Goal: Task Accomplishment & Management: Use online tool/utility

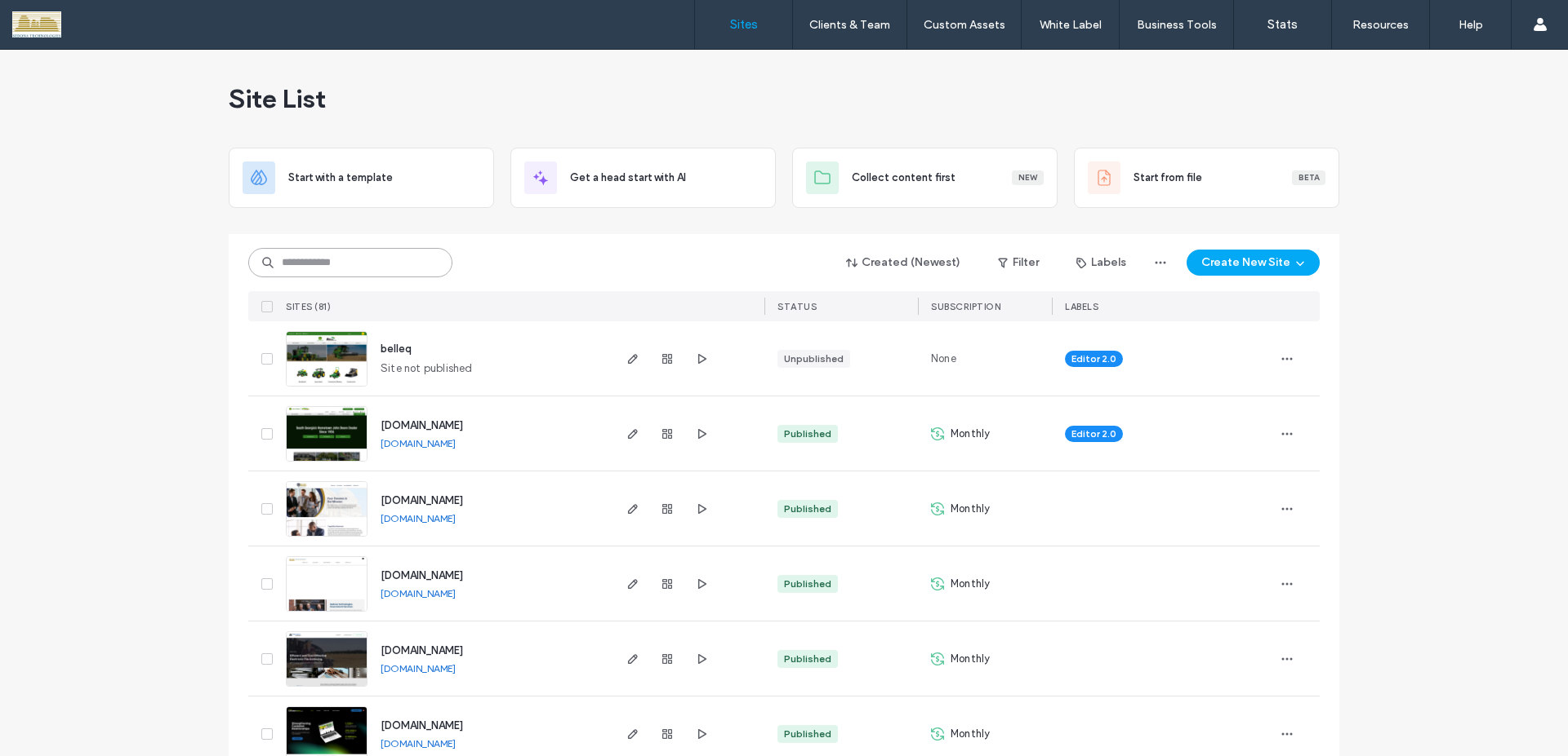
click at [339, 270] on input at bounding box center [350, 263] width 204 height 30
type input "****"
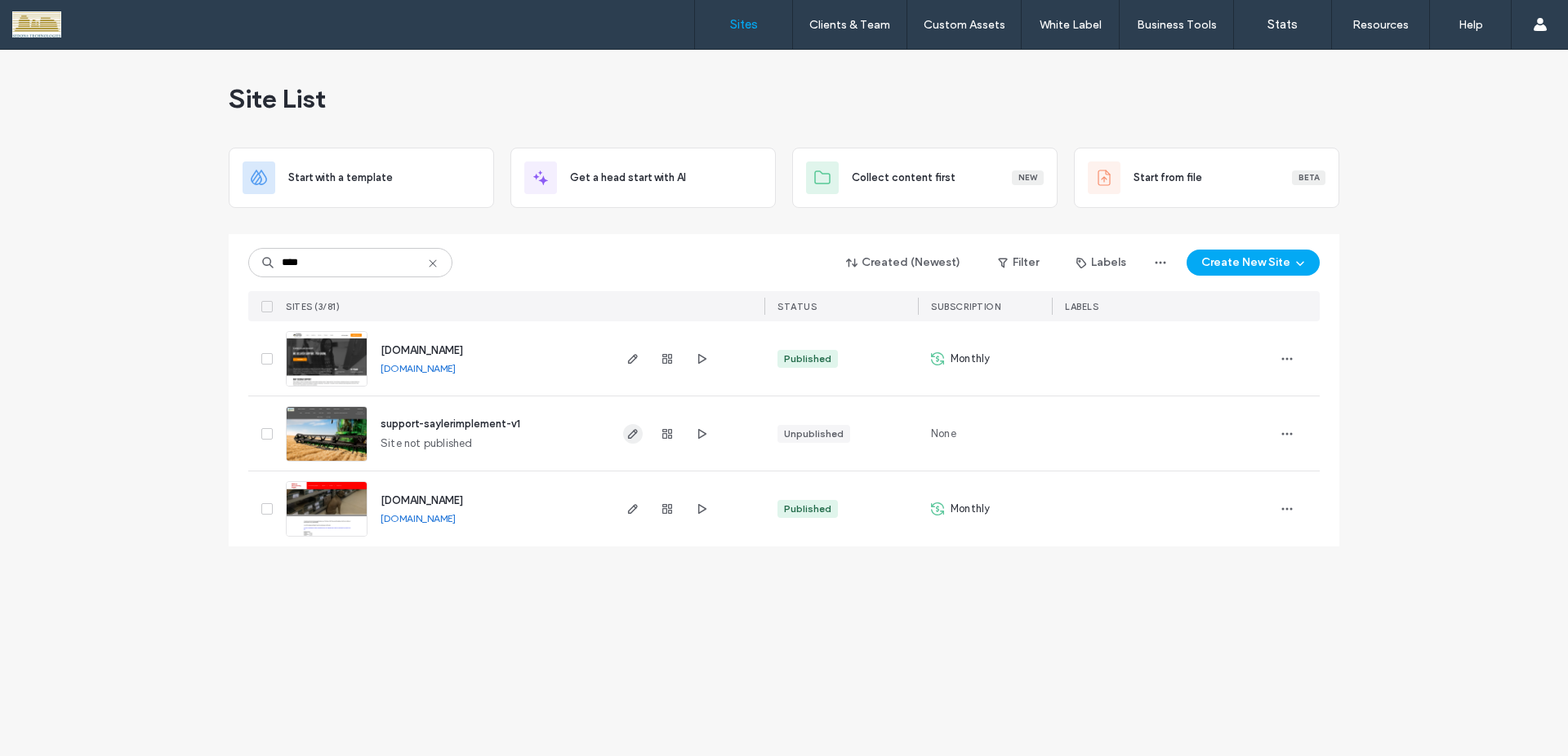
click at [630, 436] on use "button" at bounding box center [632, 434] width 10 height 10
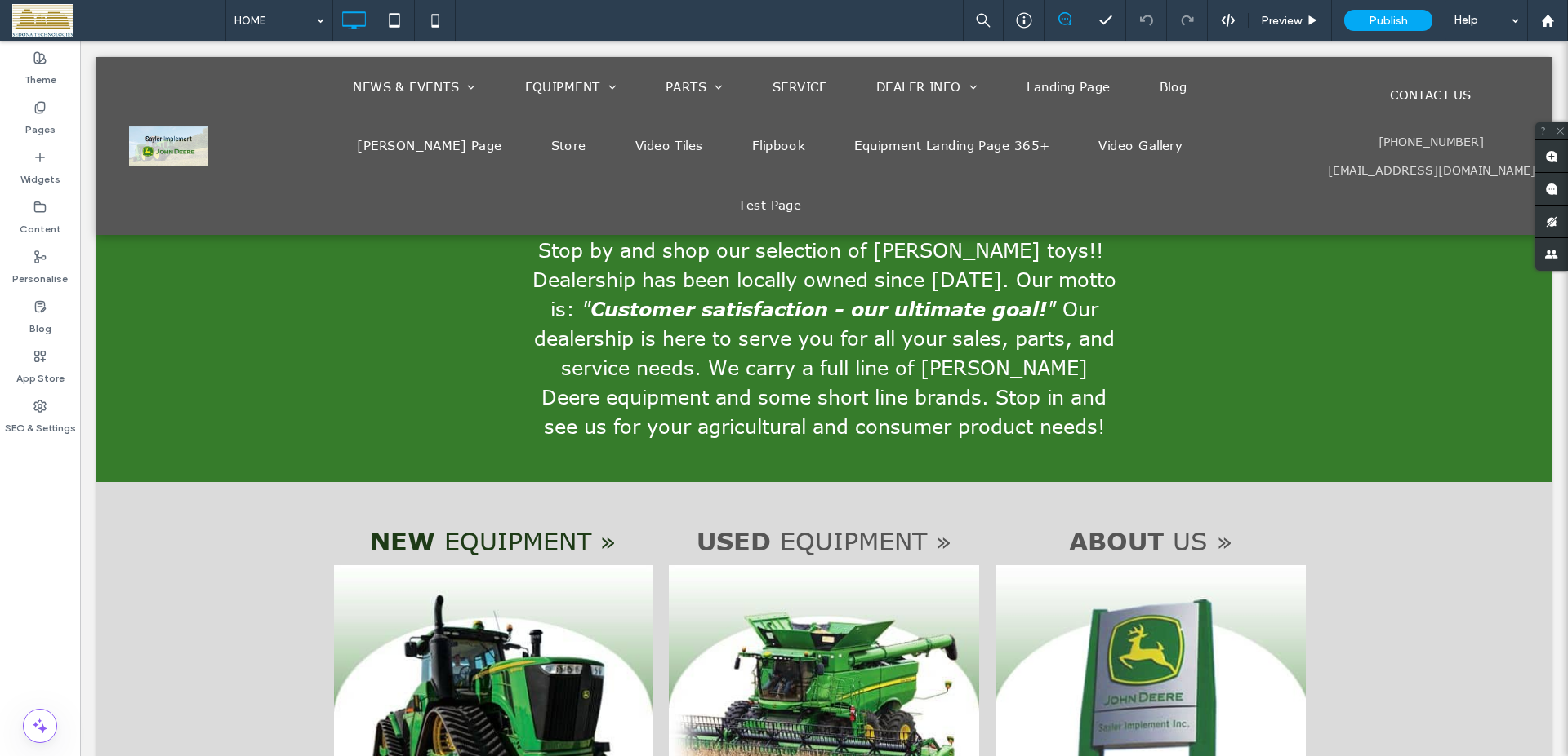
scroll to position [832, 0]
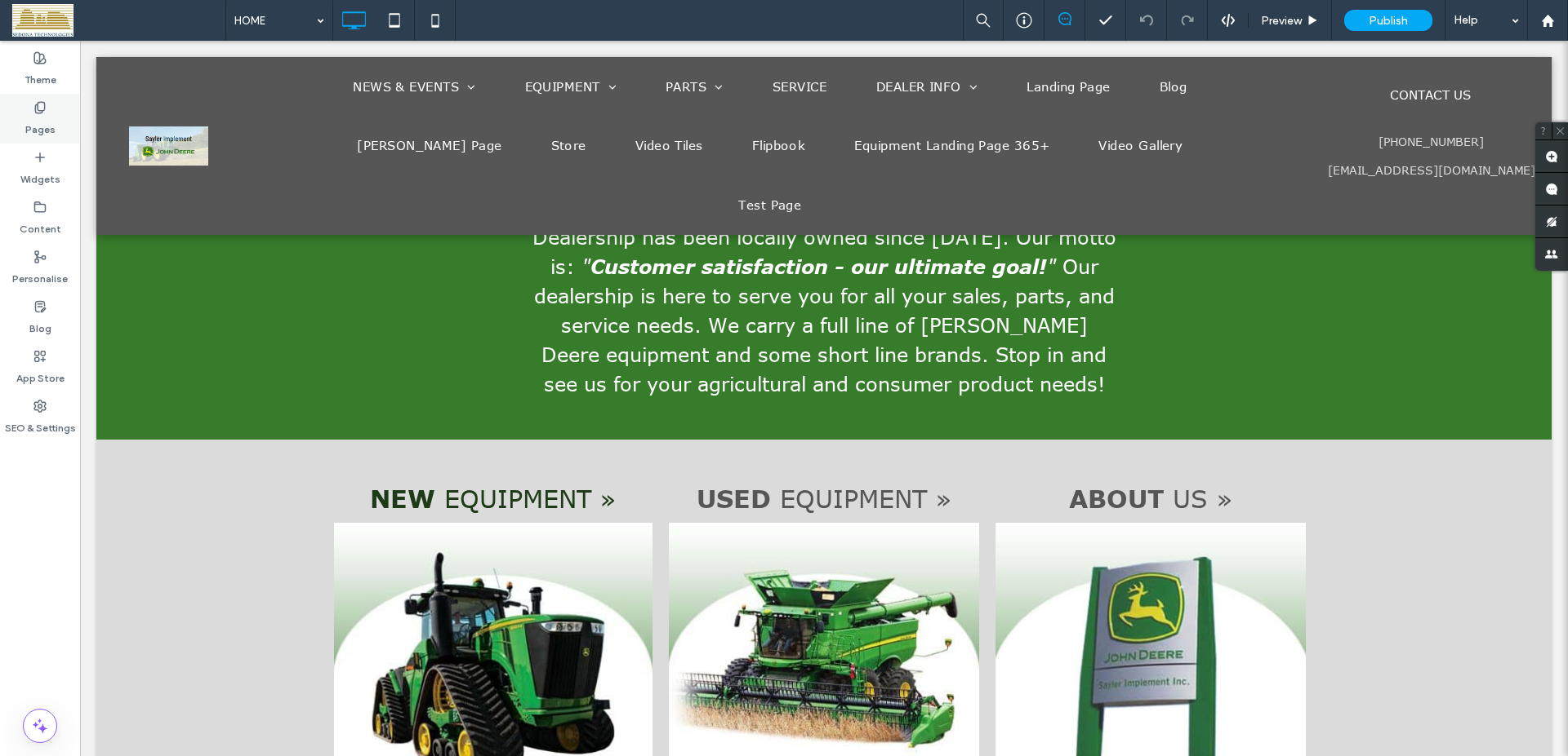
click at [52, 114] on label "Pages" at bounding box center [40, 126] width 31 height 23
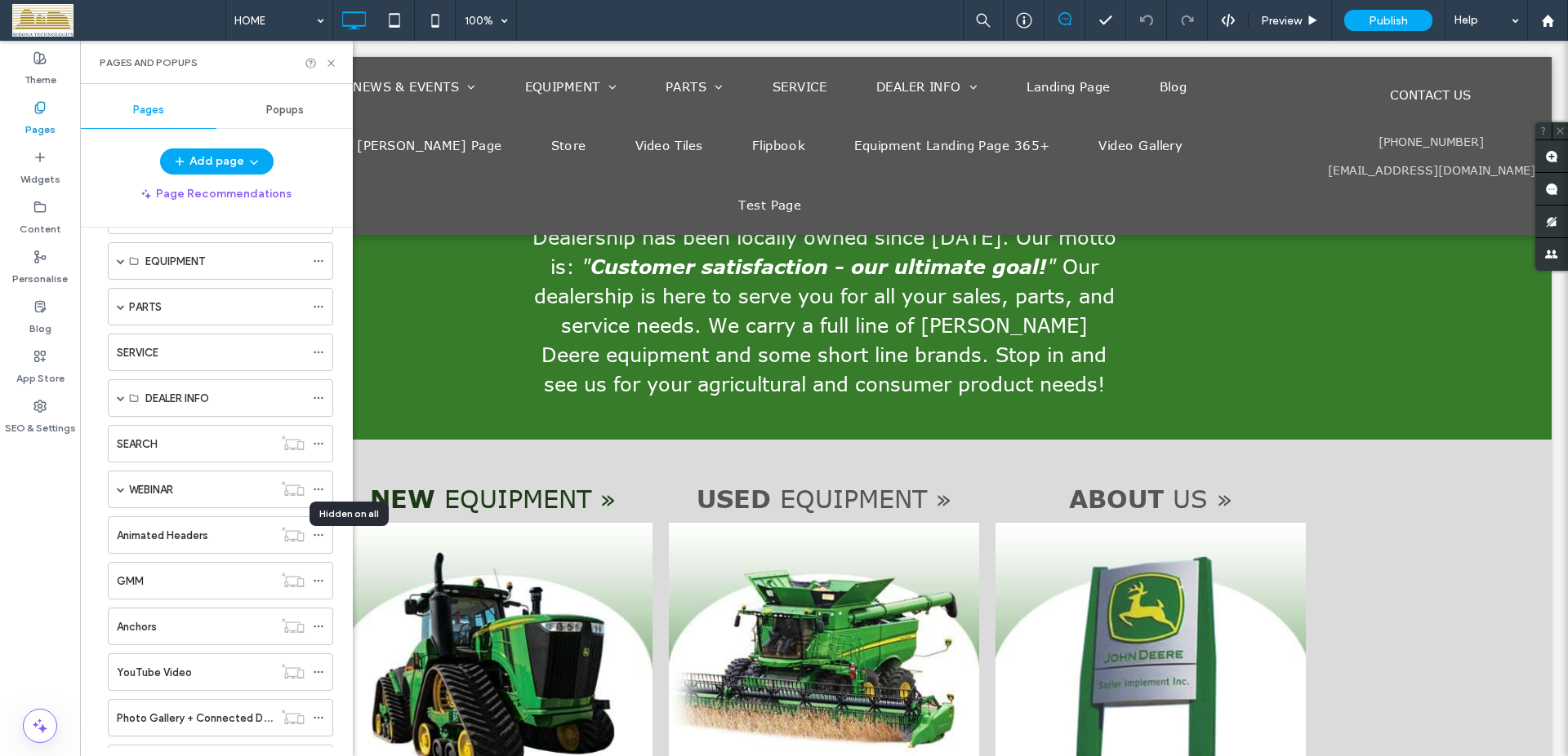
scroll to position [0, 0]
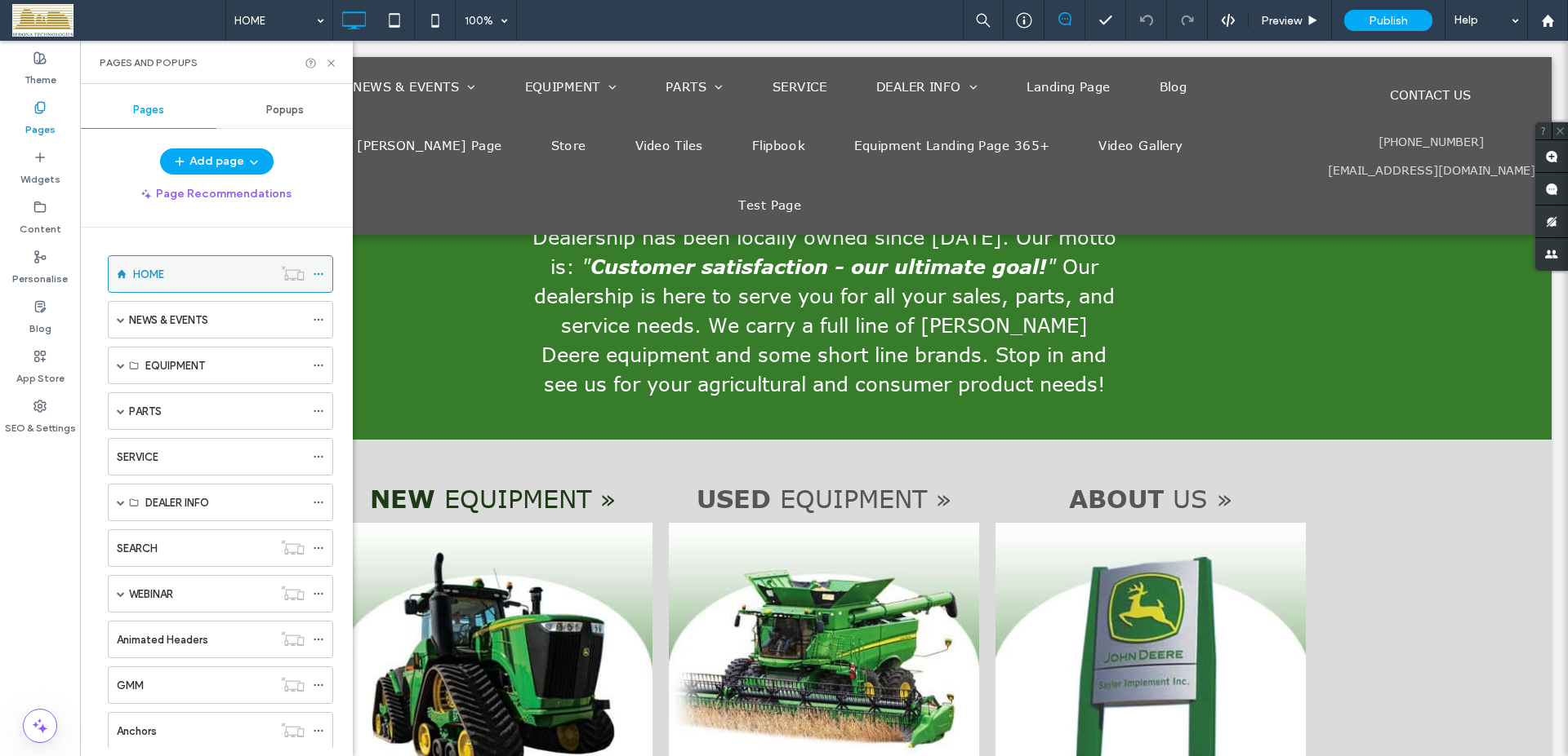
click at [313, 271] on icon at bounding box center [318, 274] width 11 height 11
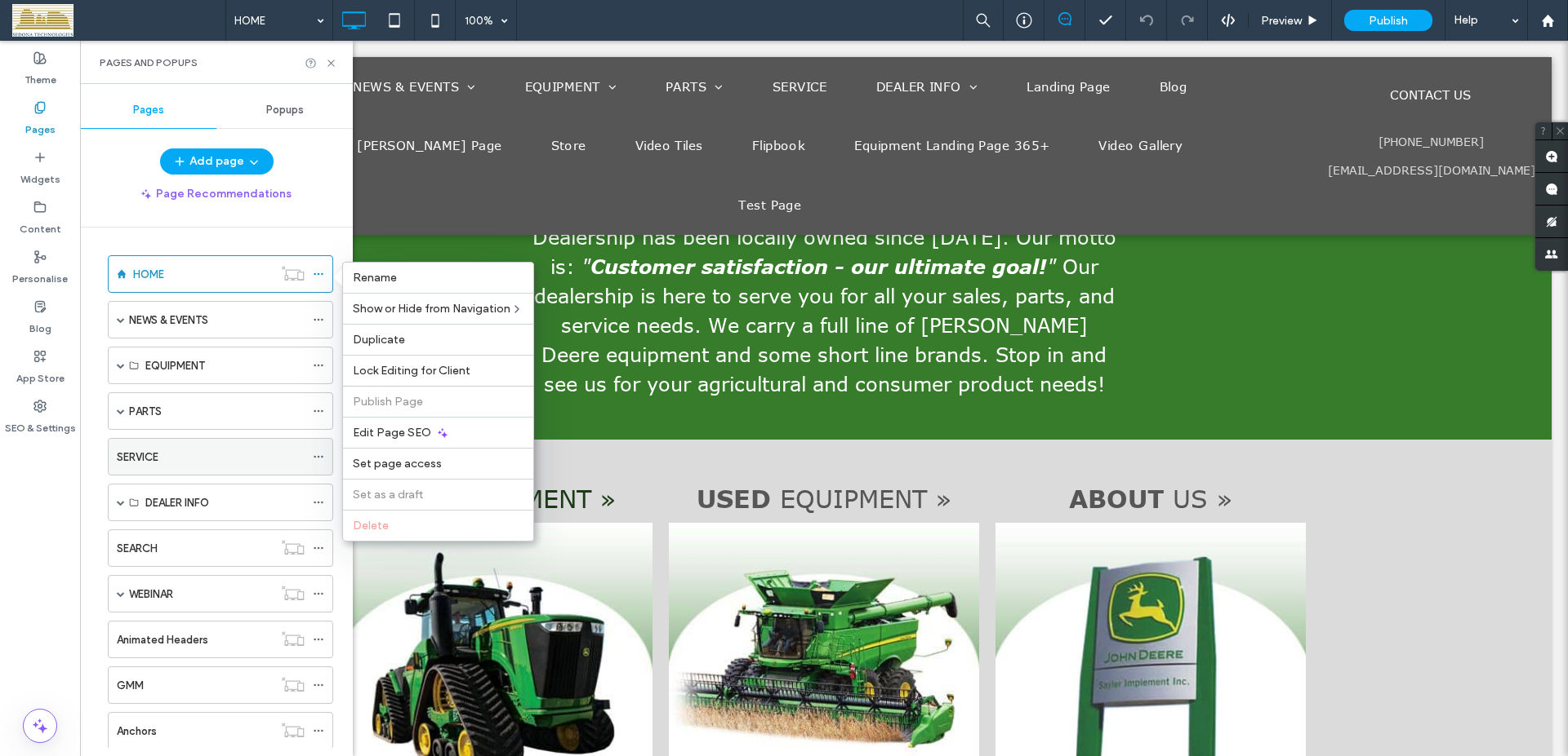
click at [313, 455] on icon at bounding box center [318, 457] width 11 height 11
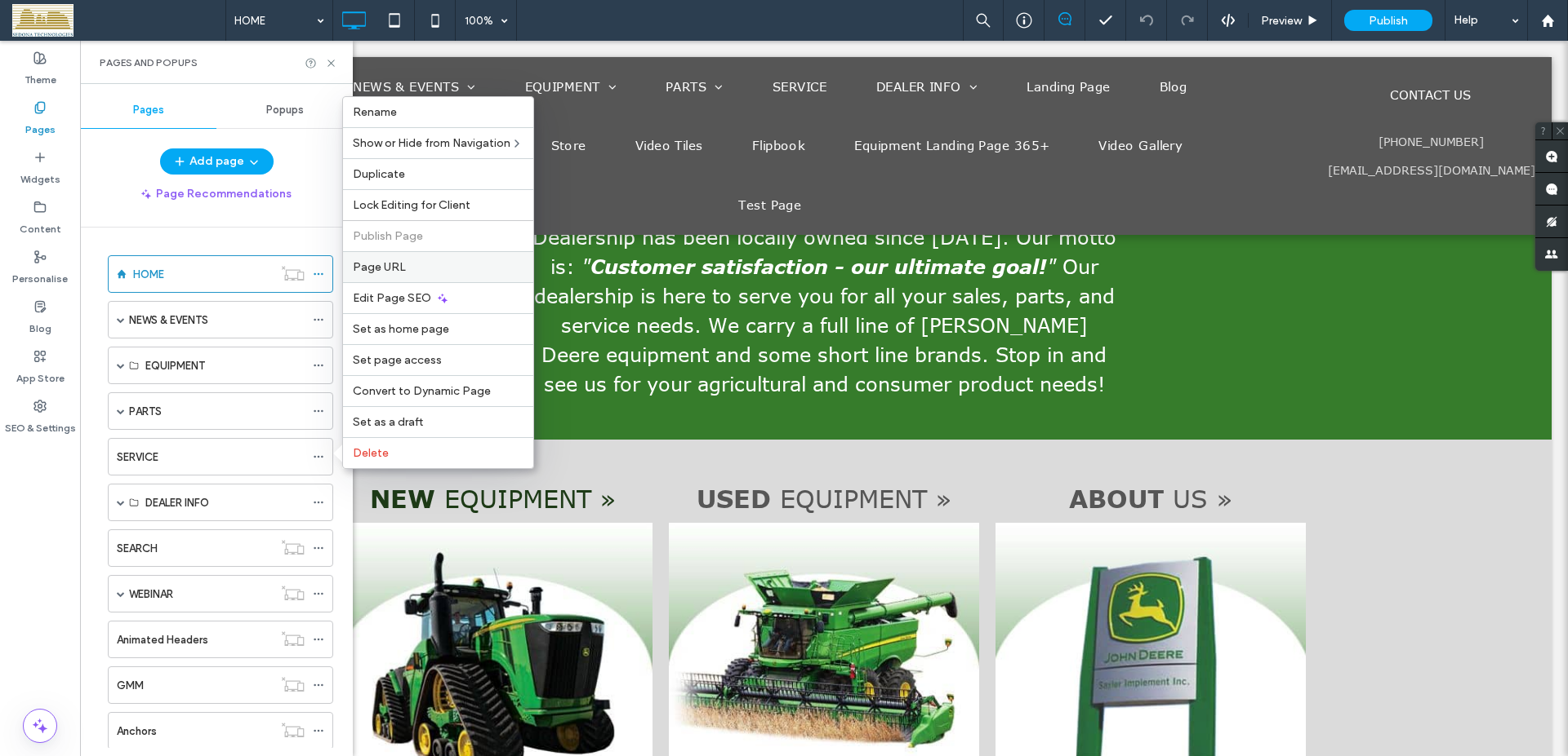
click at [378, 268] on span "Page URL" at bounding box center [379, 267] width 53 height 14
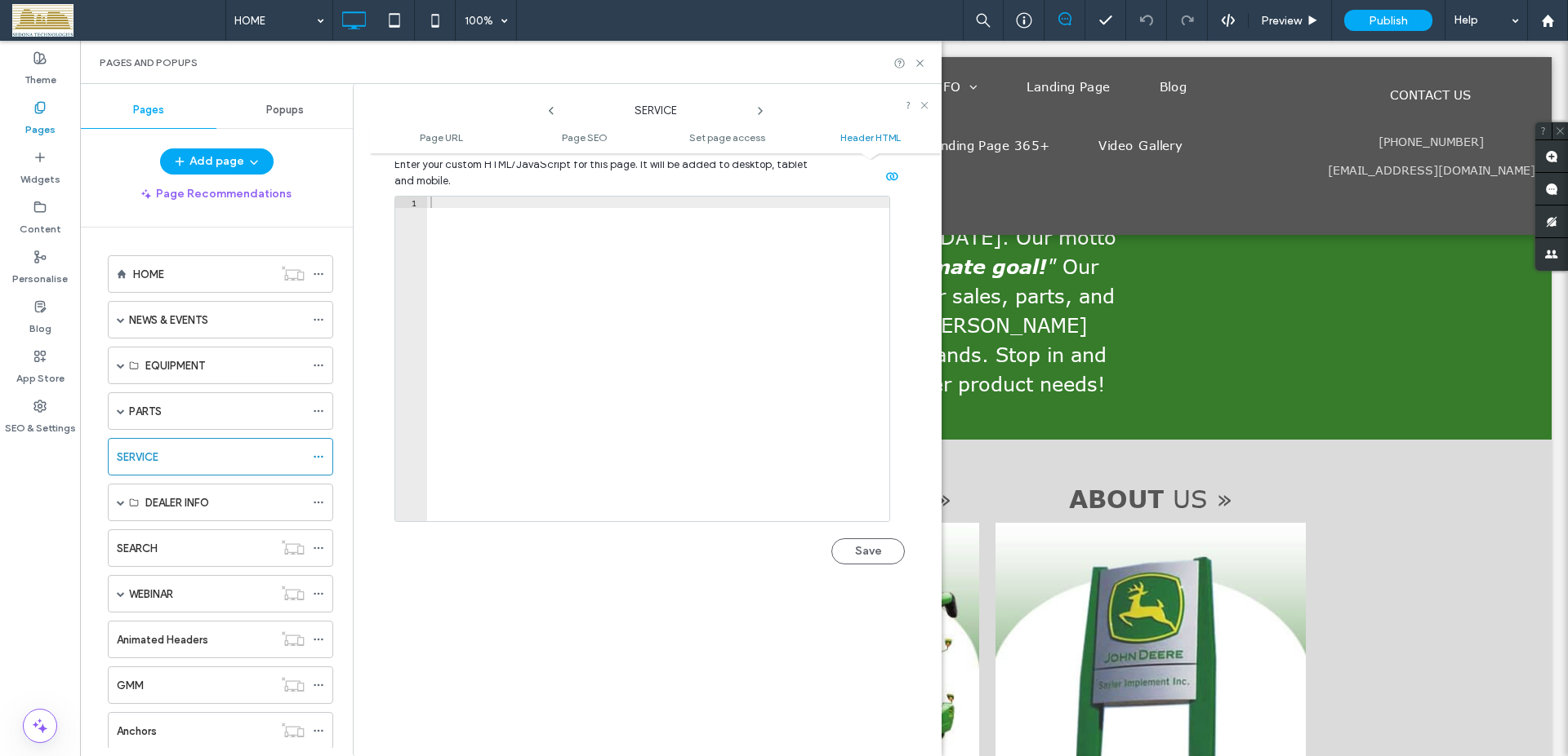
scroll to position [1395, 0]
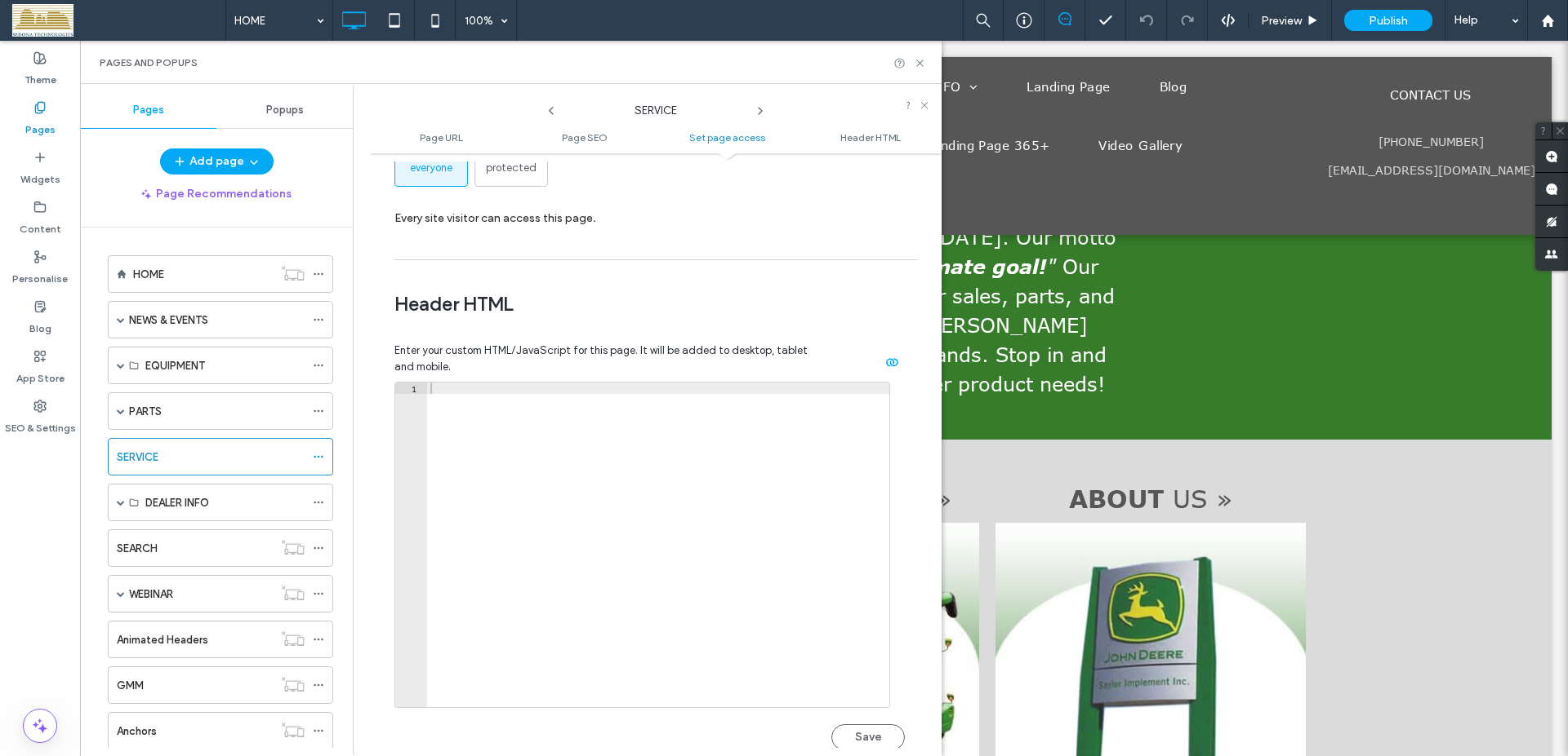
click at [549, 445] on div at bounding box center [658, 556] width 462 height 347
paste textarea "*********"
type textarea "*********"
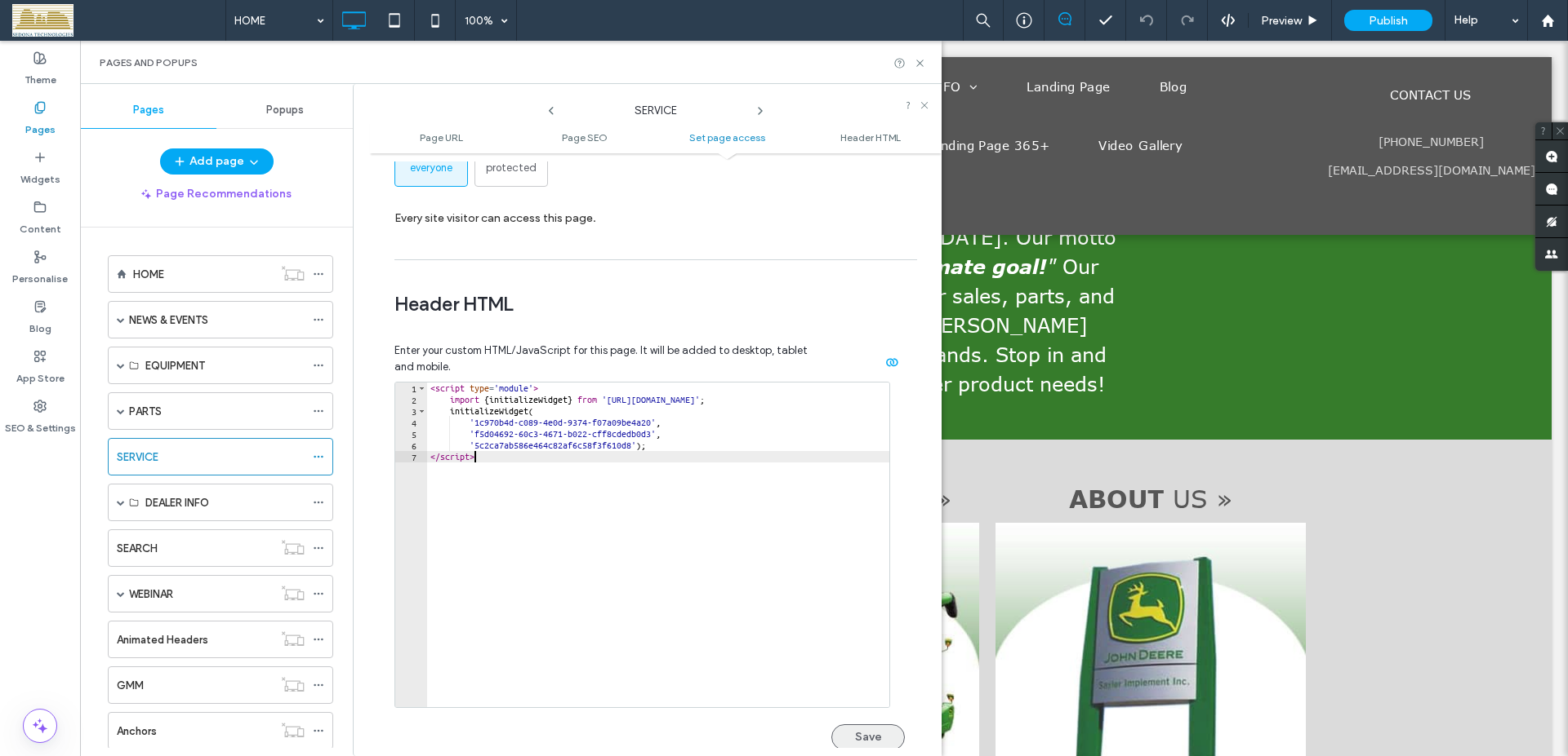
click at [848, 737] on button "Save" at bounding box center [868, 738] width 73 height 26
click at [183, 456] on div "SERVICE" at bounding box center [211, 457] width 188 height 17
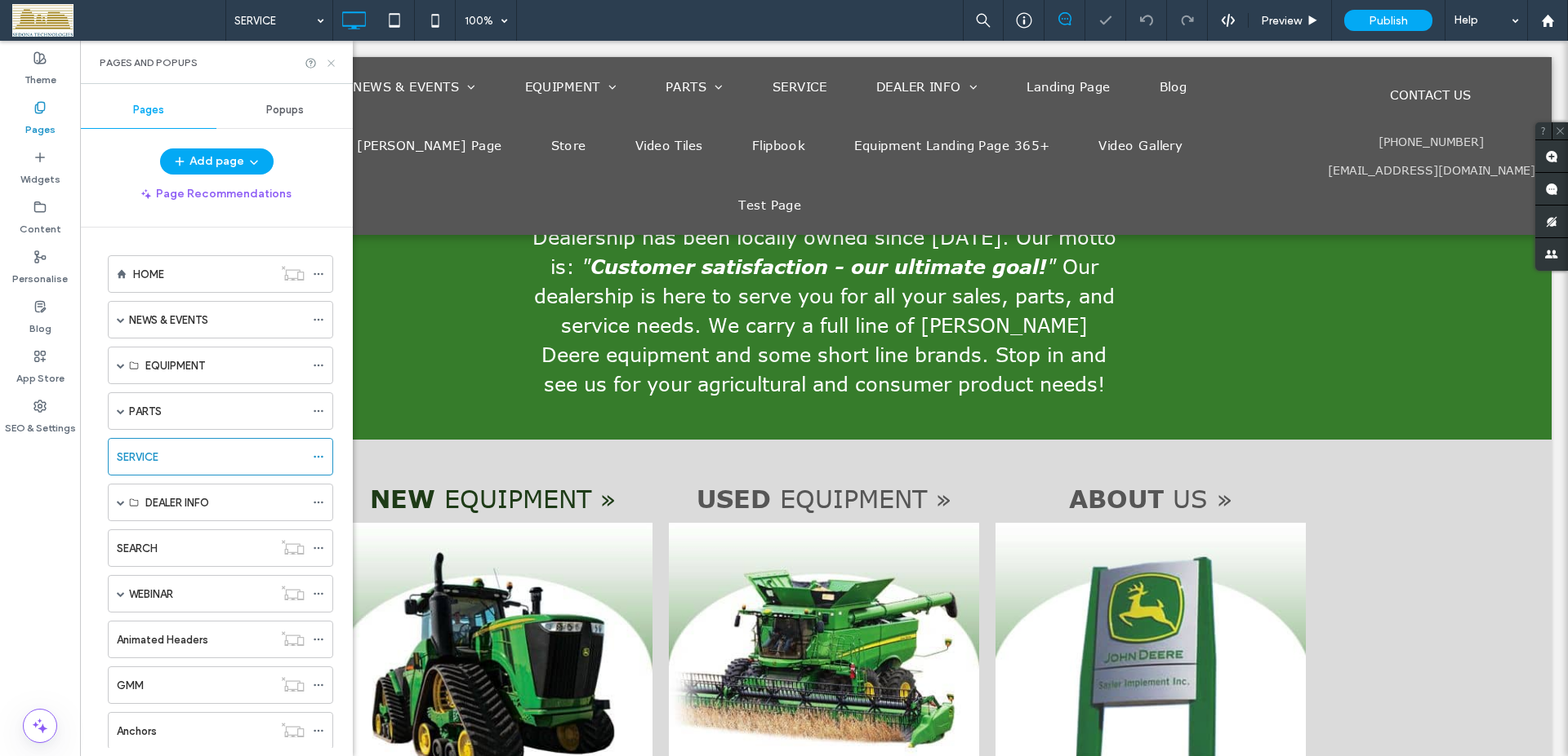
click at [332, 65] on use at bounding box center [330, 62] width 6 height 6
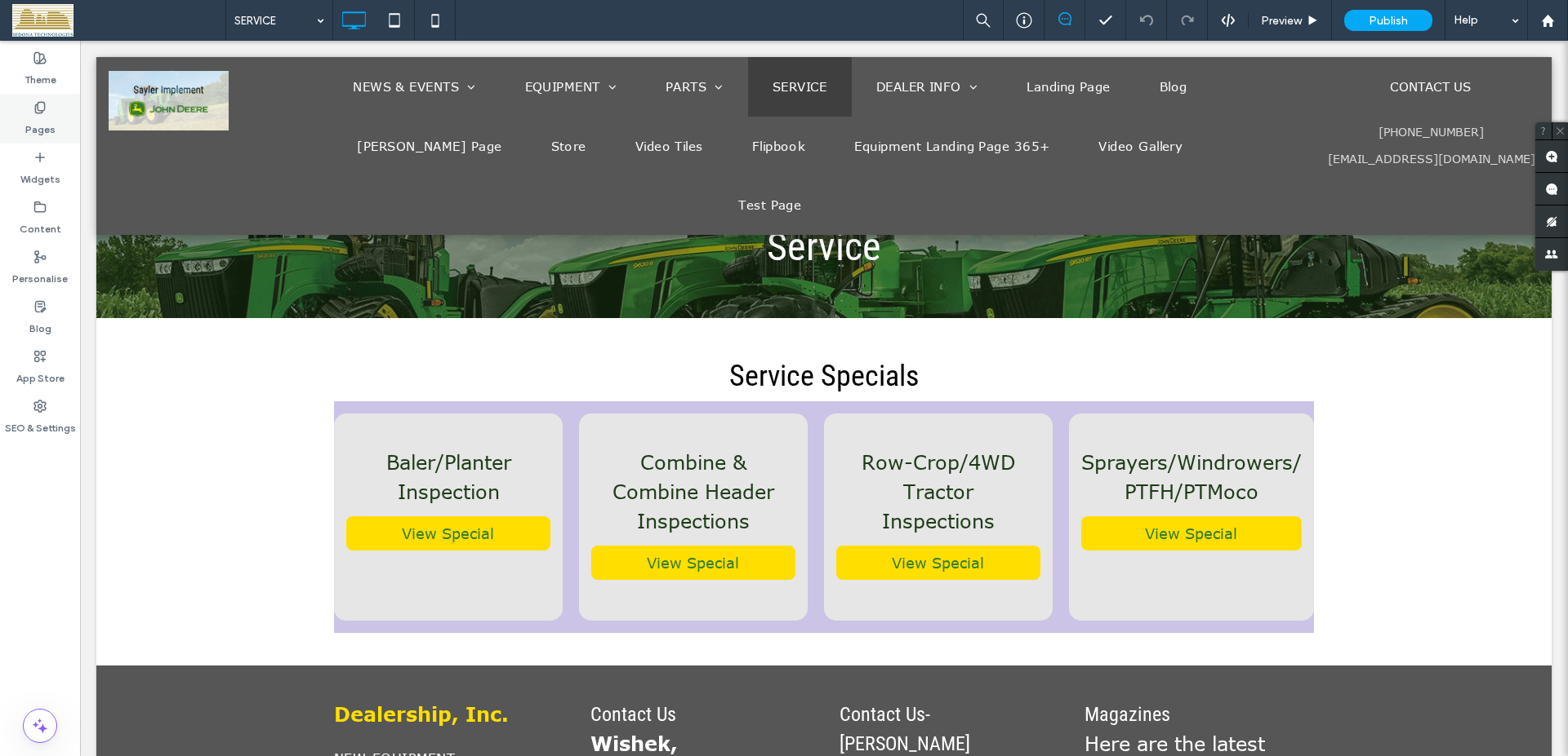
click at [50, 110] on div "Pages" at bounding box center [40, 118] width 80 height 50
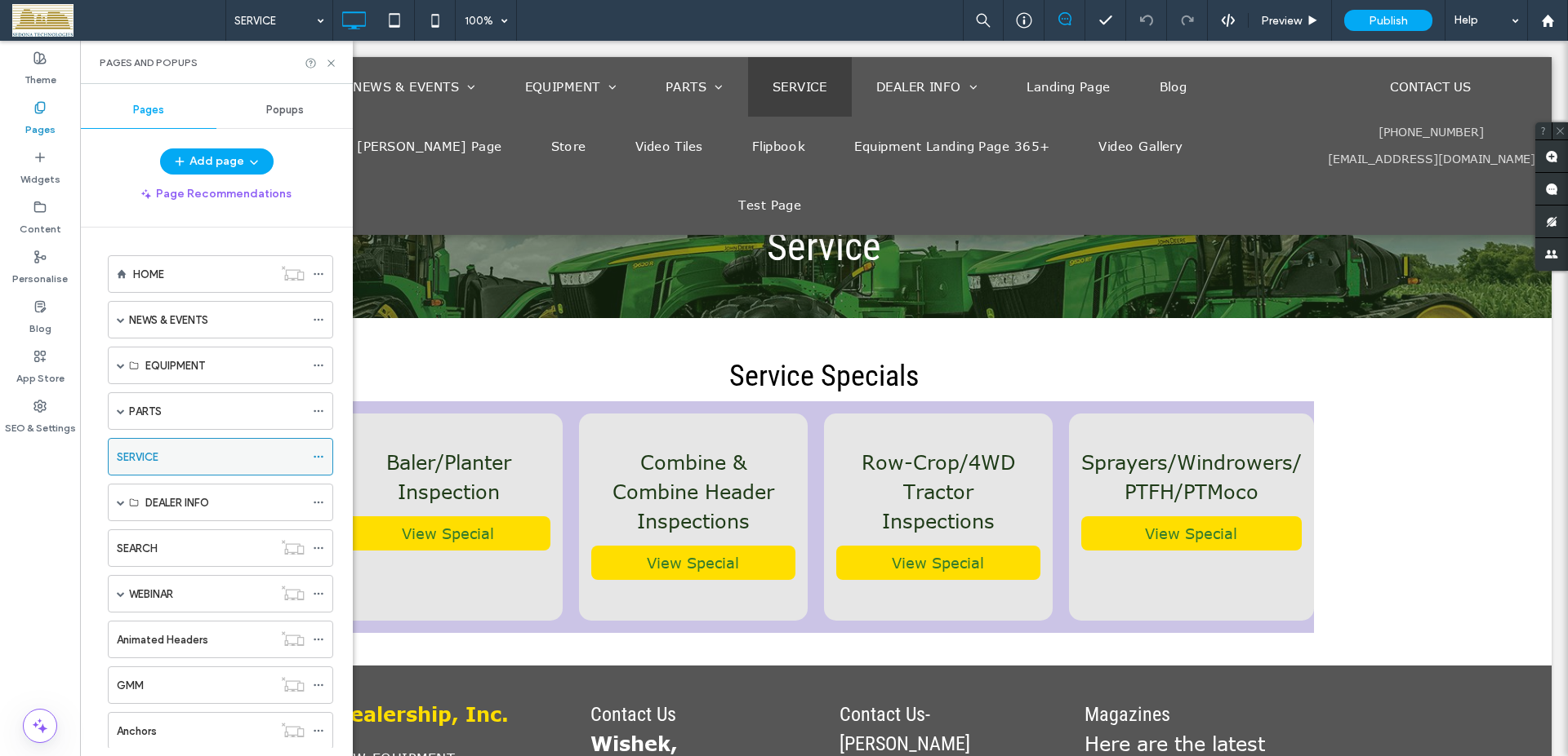
click at [319, 459] on div at bounding box center [322, 457] width 19 height 24
click at [313, 455] on icon at bounding box center [318, 457] width 11 height 11
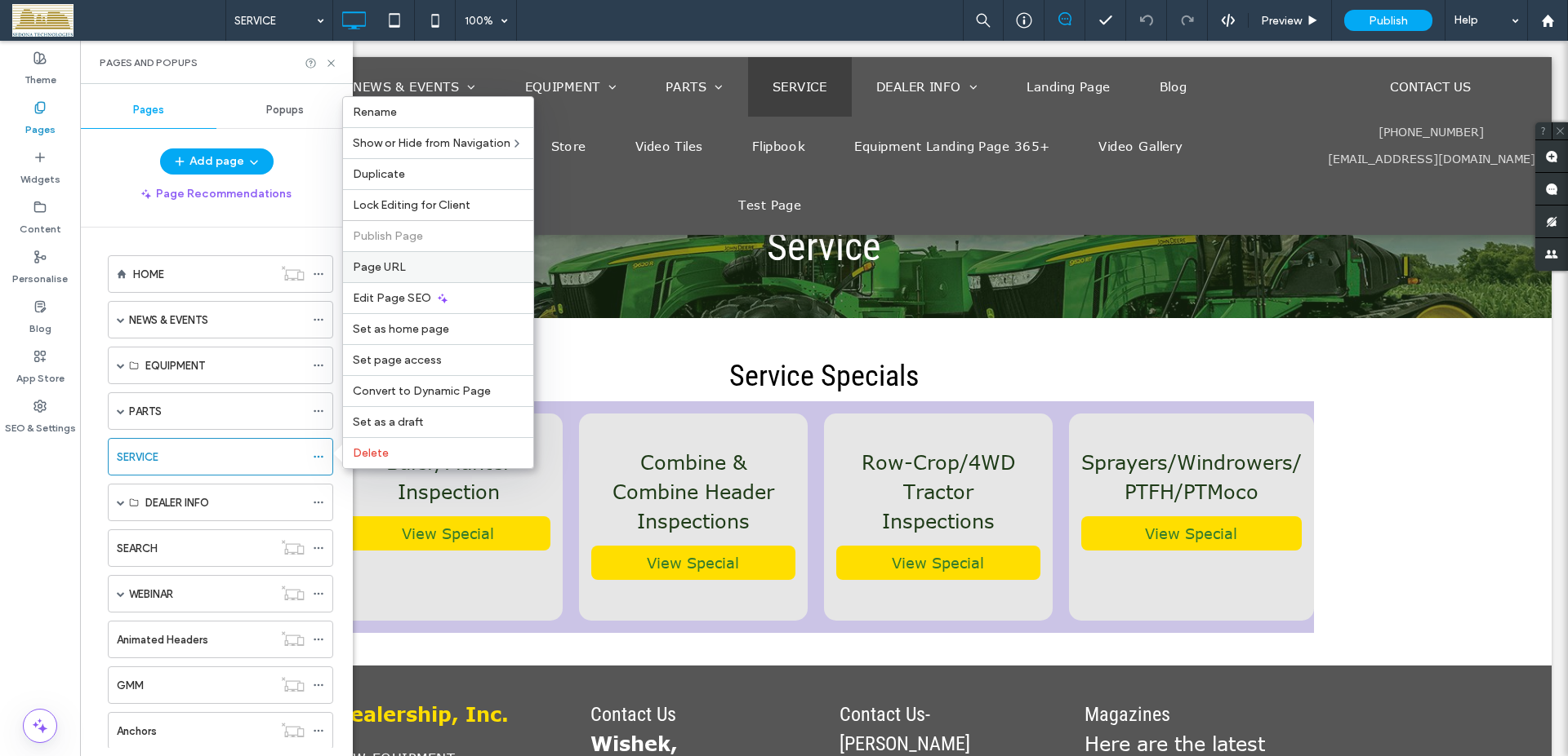
click at [396, 267] on span "Page URL" at bounding box center [379, 267] width 53 height 14
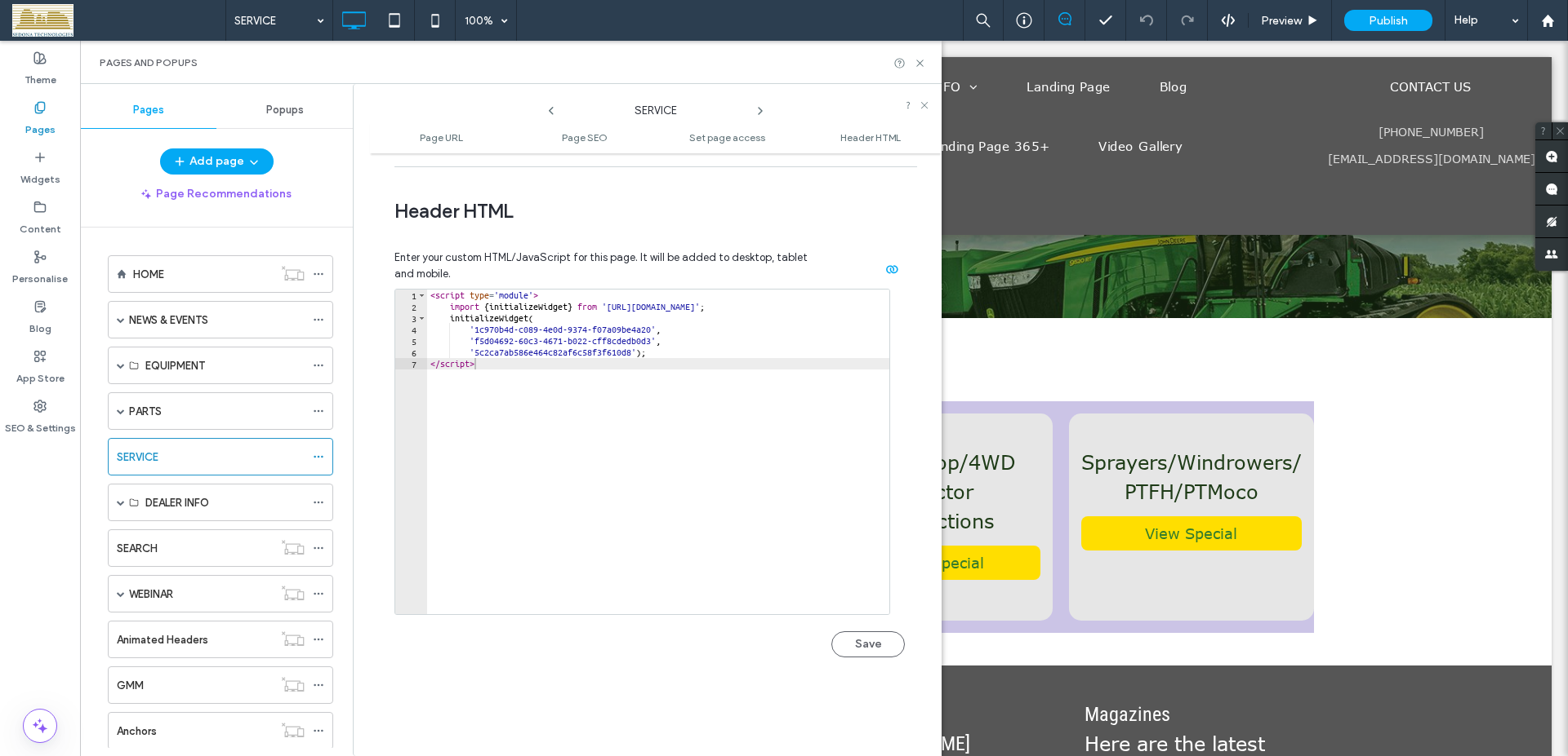
scroll to position [1502, 0]
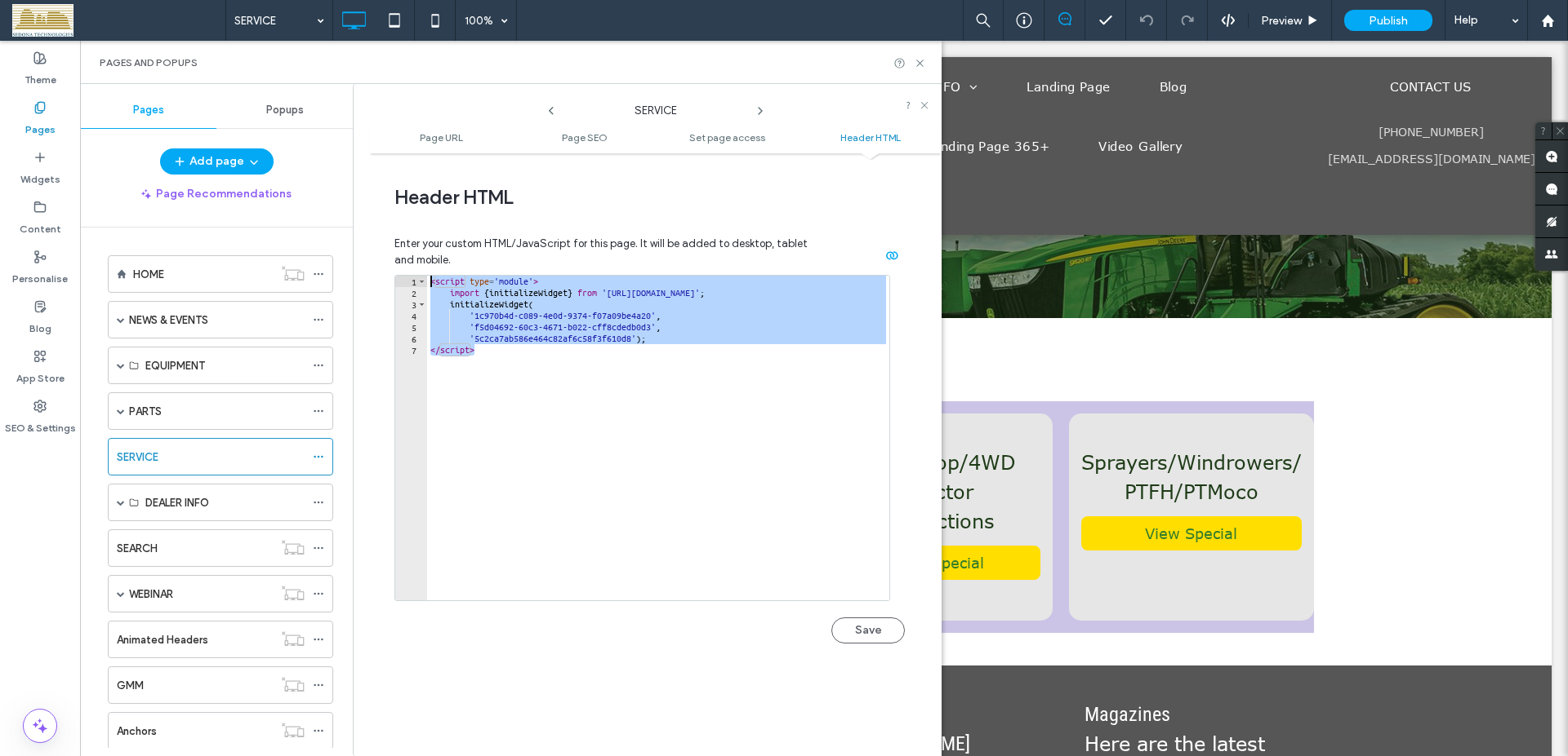
drag, startPoint x: 507, startPoint y: 354, endPoint x: 427, endPoint y: 279, distance: 109.7
click at [427, 279] on div "< script type = 'module' > import { initializeWidget } from 'https://expertconn…" at bounding box center [658, 450] width 462 height 347
type textarea "**********"
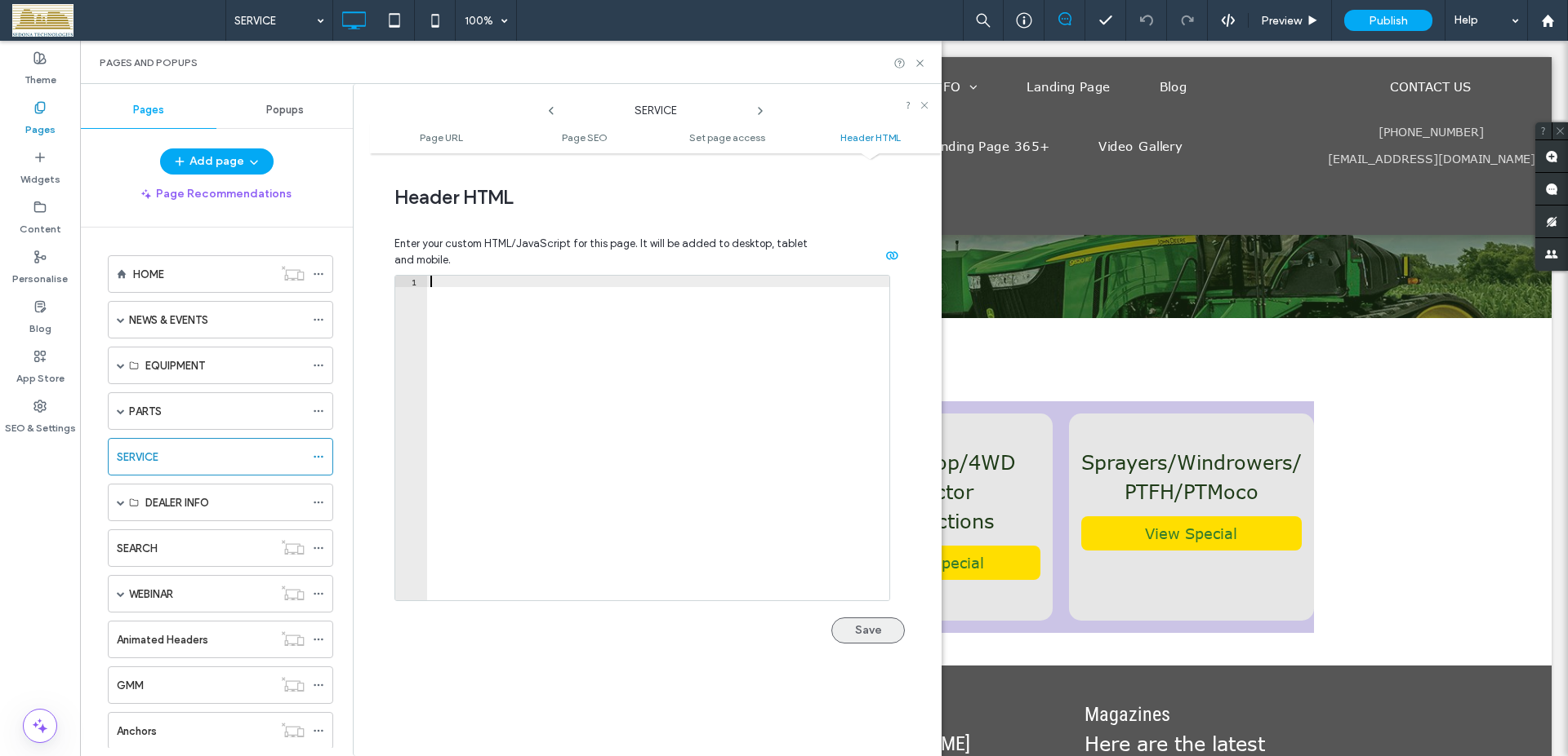
click at [846, 623] on button "Save" at bounding box center [868, 631] width 73 height 26
click at [1554, 17] on icon at bounding box center [1548, 21] width 14 height 14
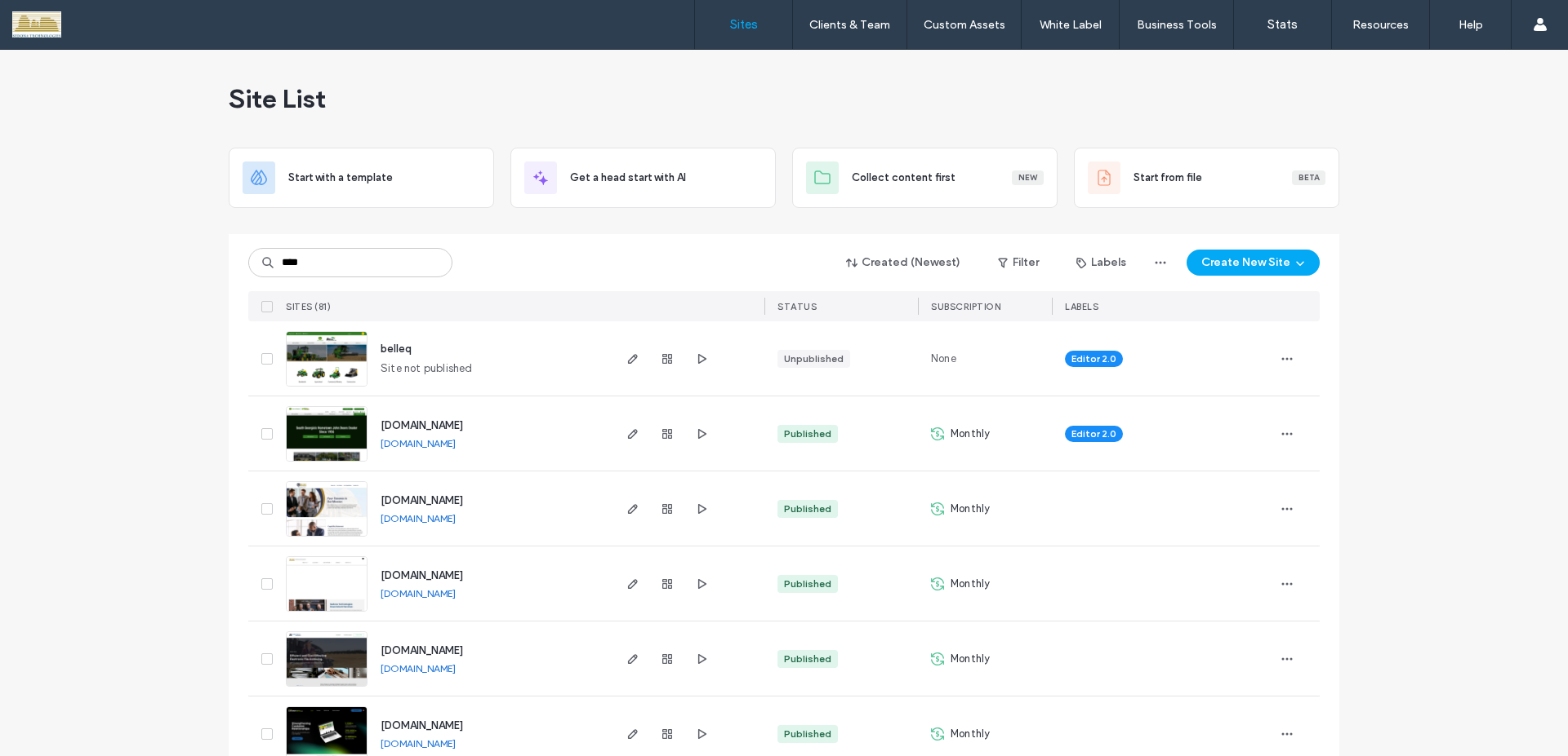
type input "****"
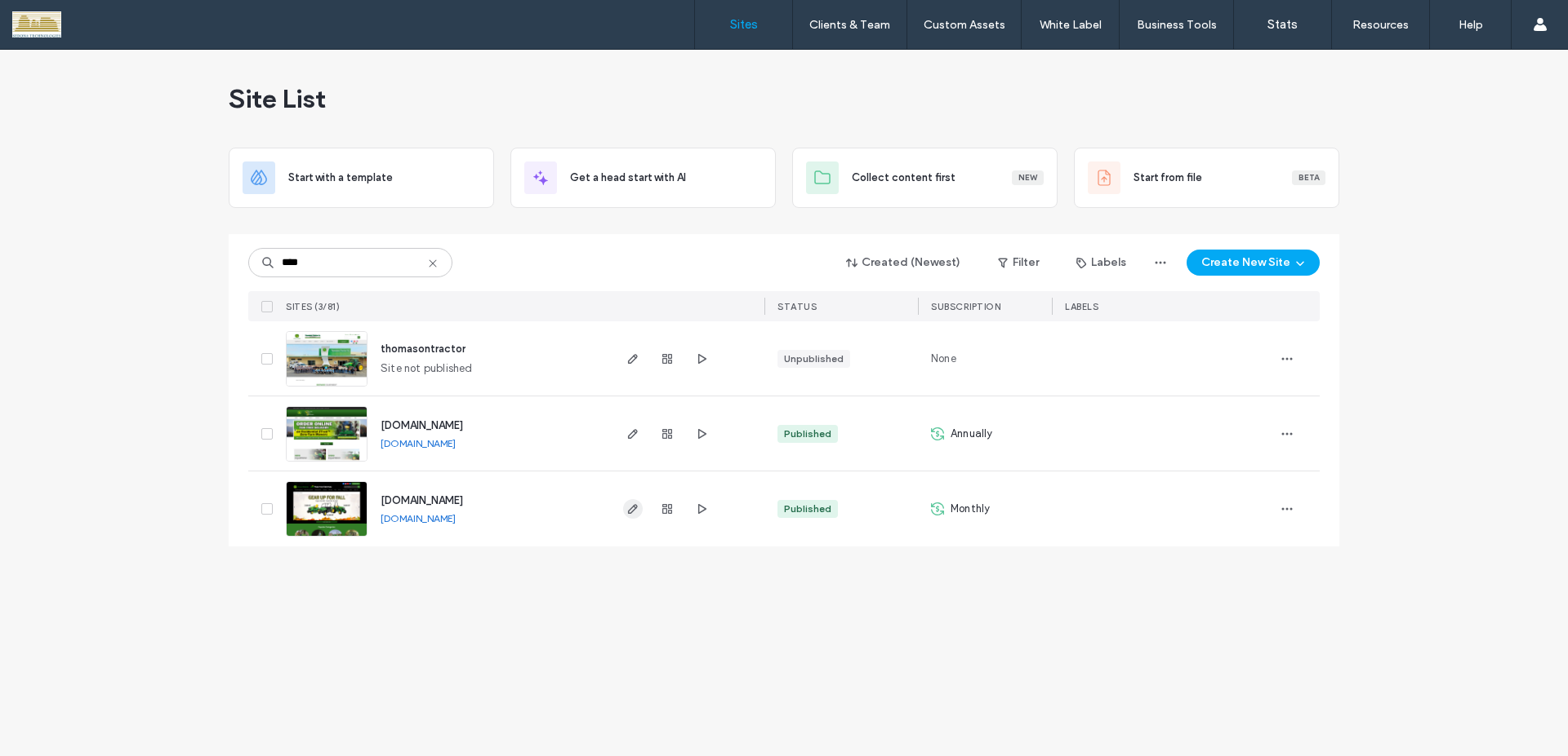
click at [632, 510] on icon "button" at bounding box center [632, 509] width 13 height 13
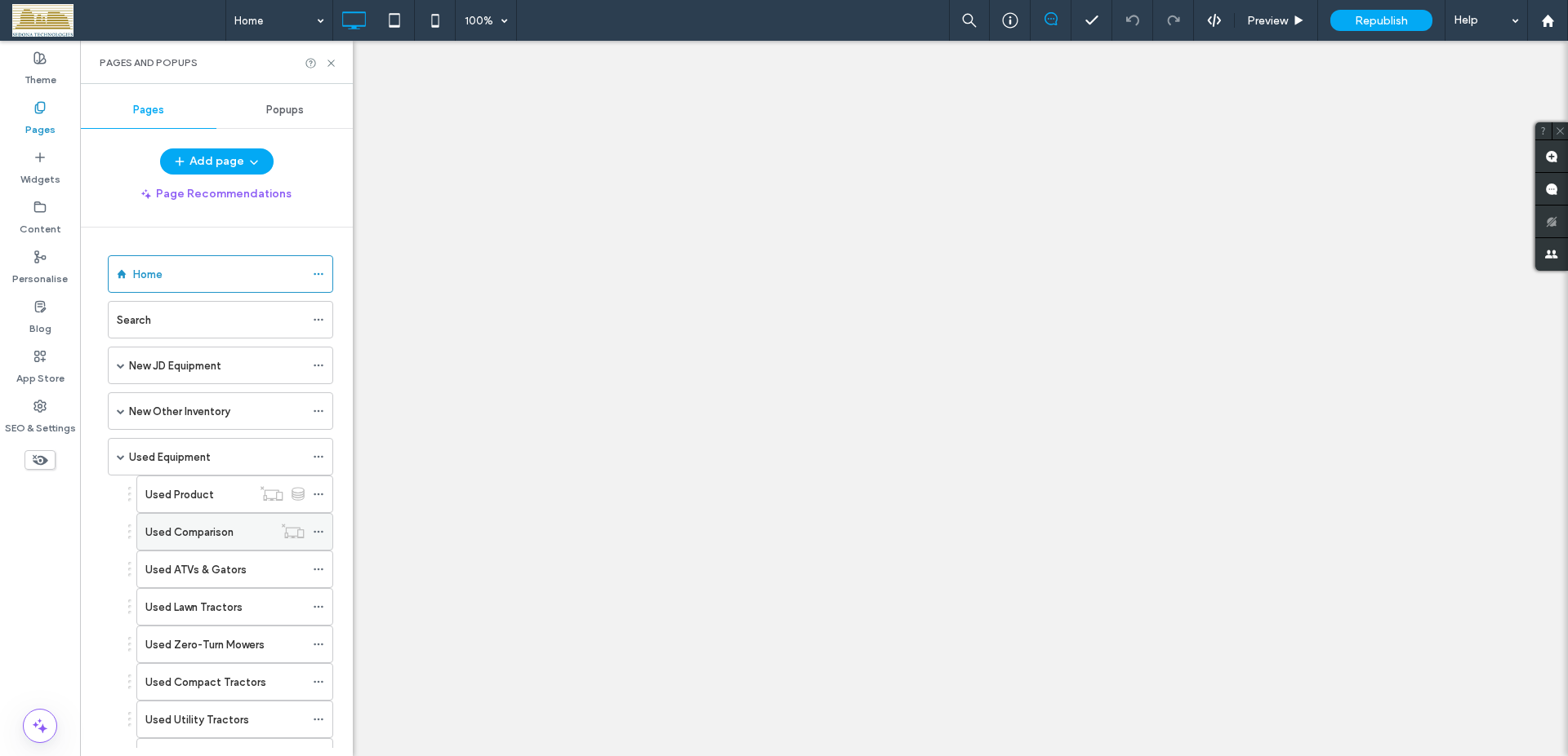
click at [315, 526] on icon at bounding box center [318, 532] width 11 height 11
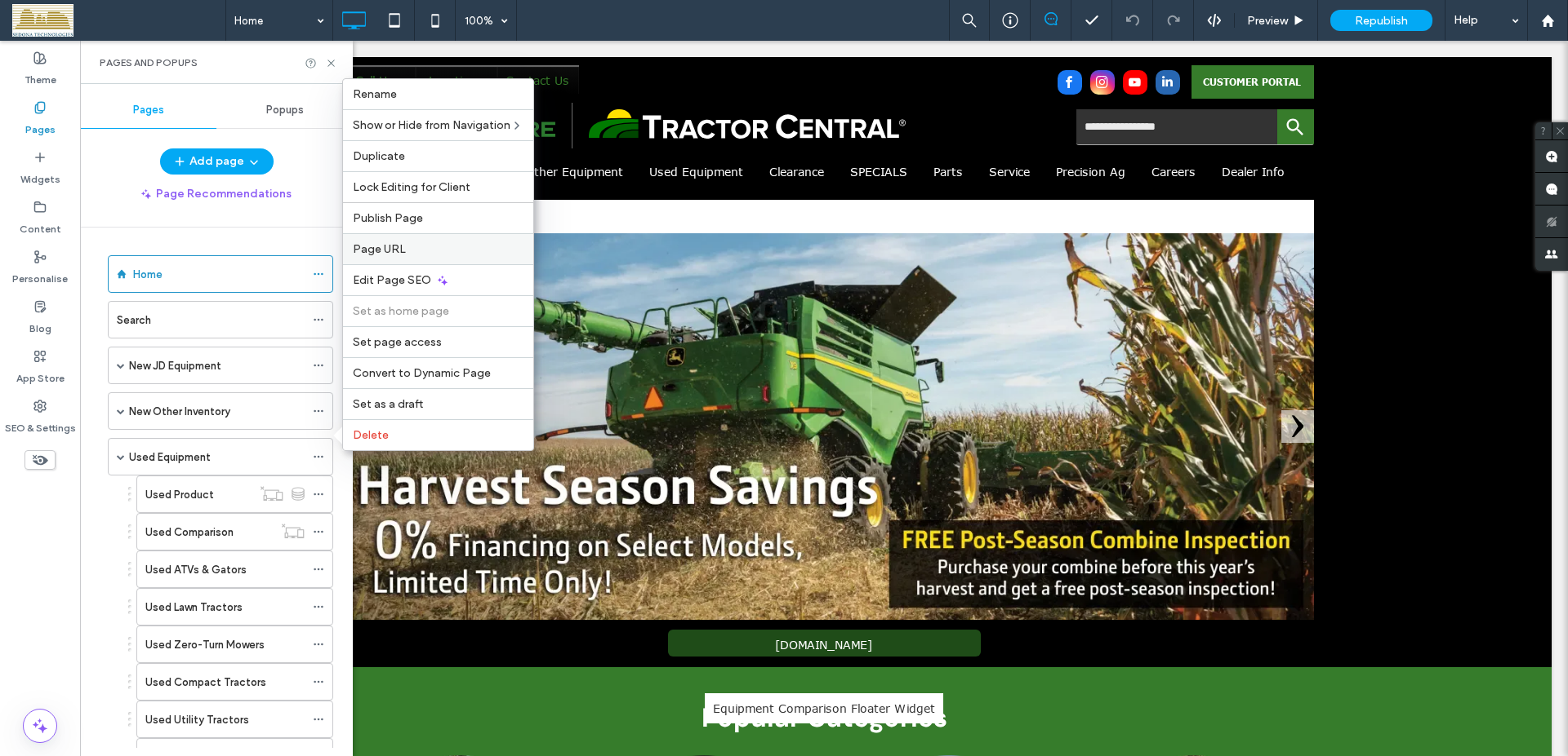
scroll to position [93, 0]
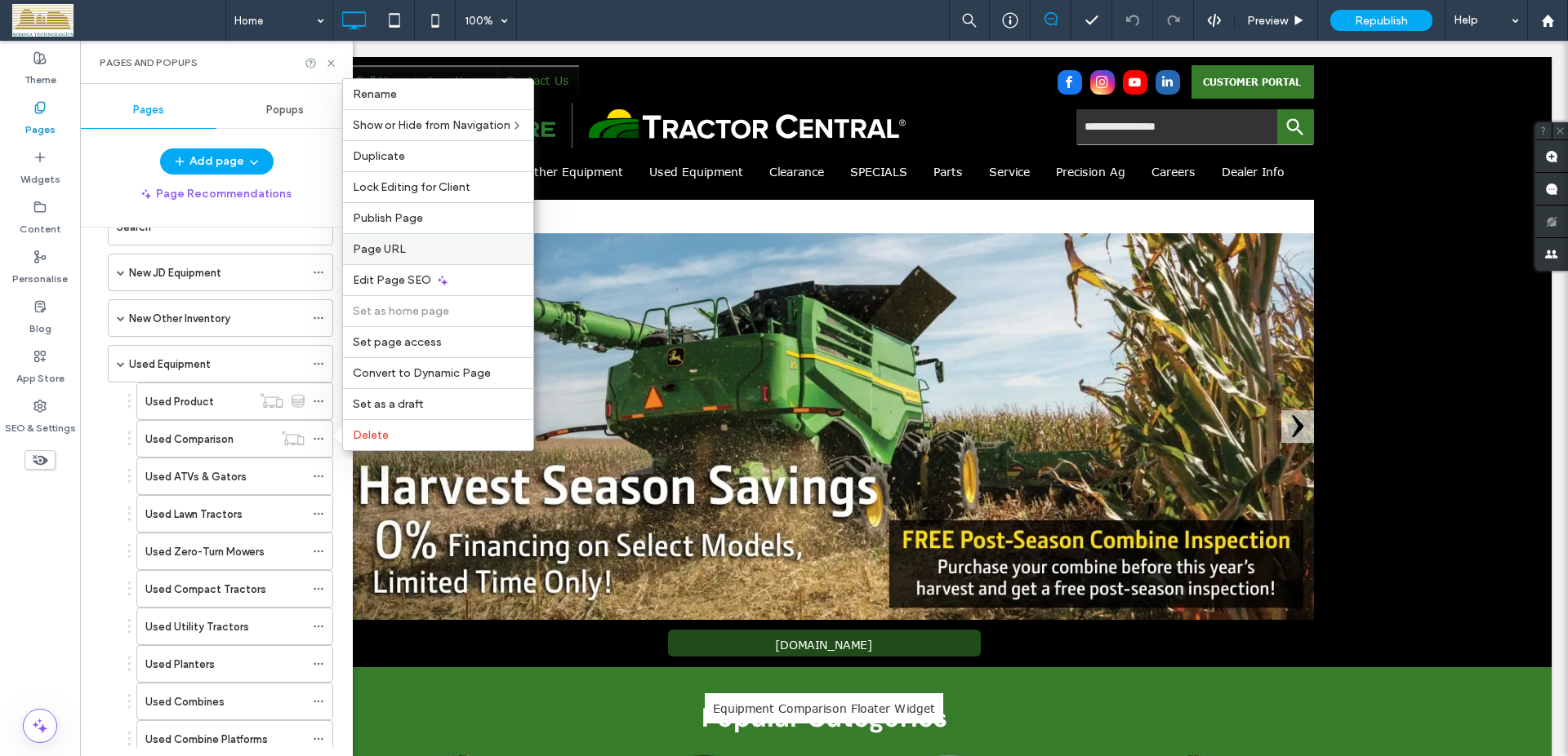
click at [395, 254] on span "Page URL" at bounding box center [379, 250] width 53 height 14
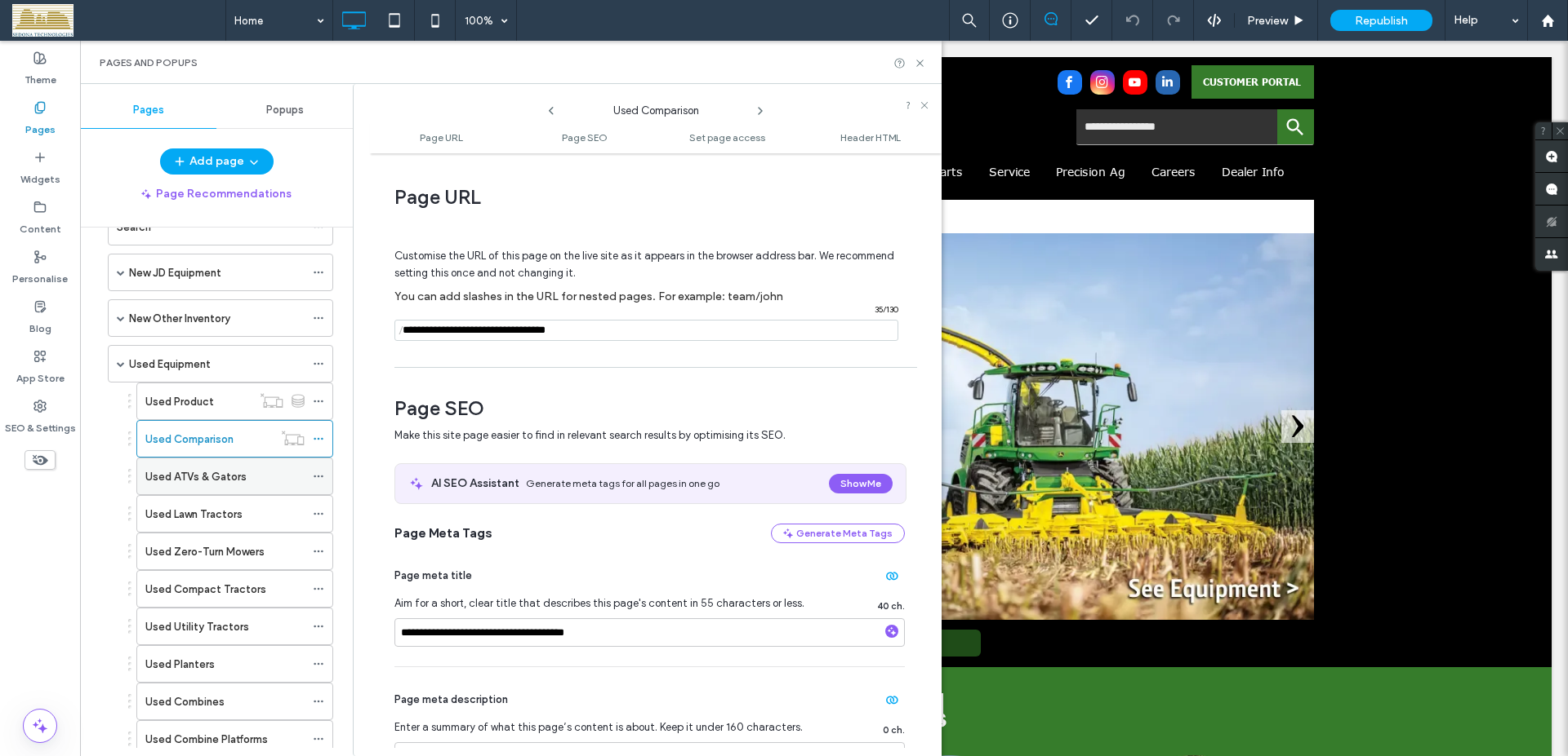
click at [190, 483] on label "Used ATVs & Gators" at bounding box center [196, 477] width 101 height 29
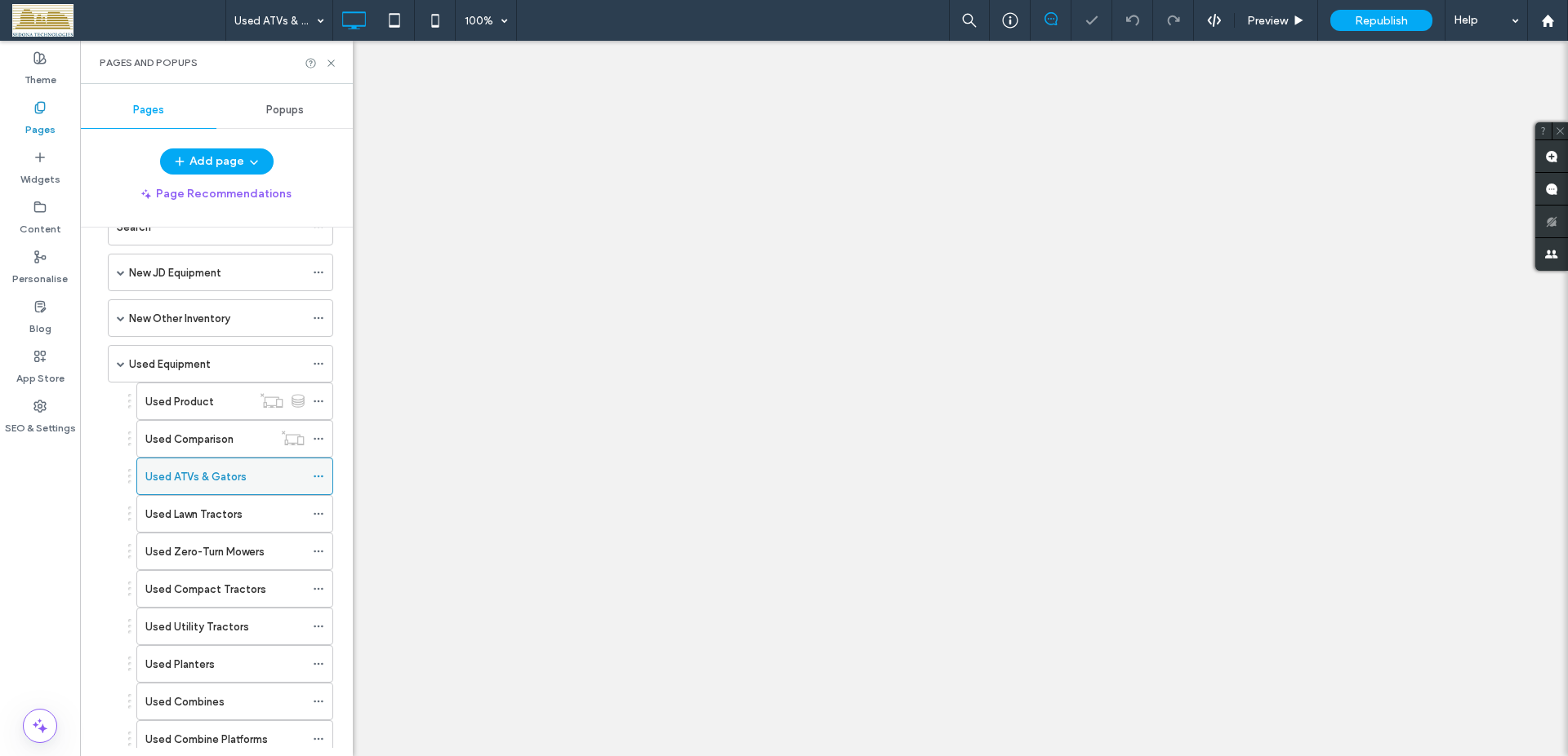
click at [314, 474] on icon at bounding box center [318, 476] width 11 height 11
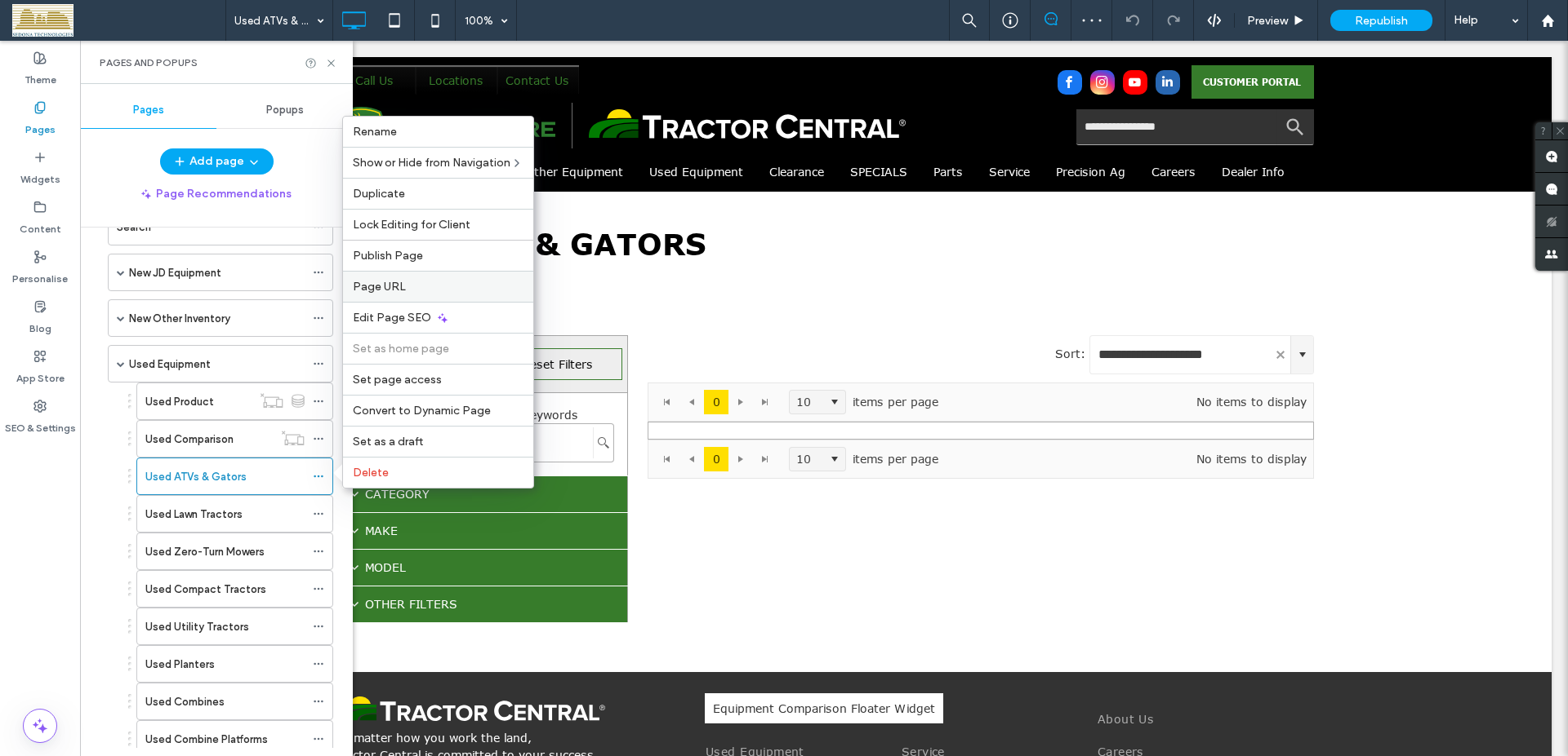
click at [397, 287] on span "Page URL" at bounding box center [379, 287] width 53 height 14
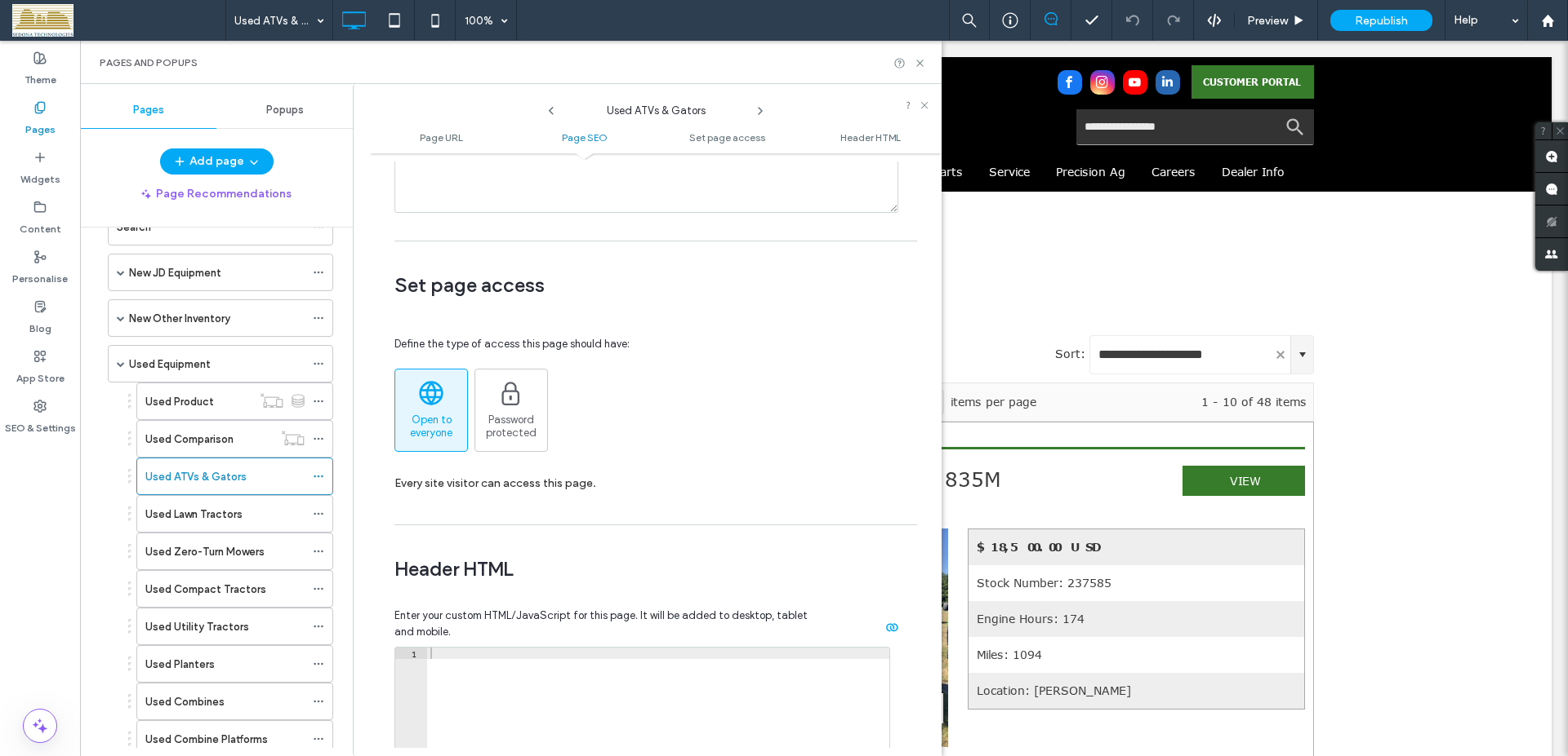
scroll to position [1409, 0]
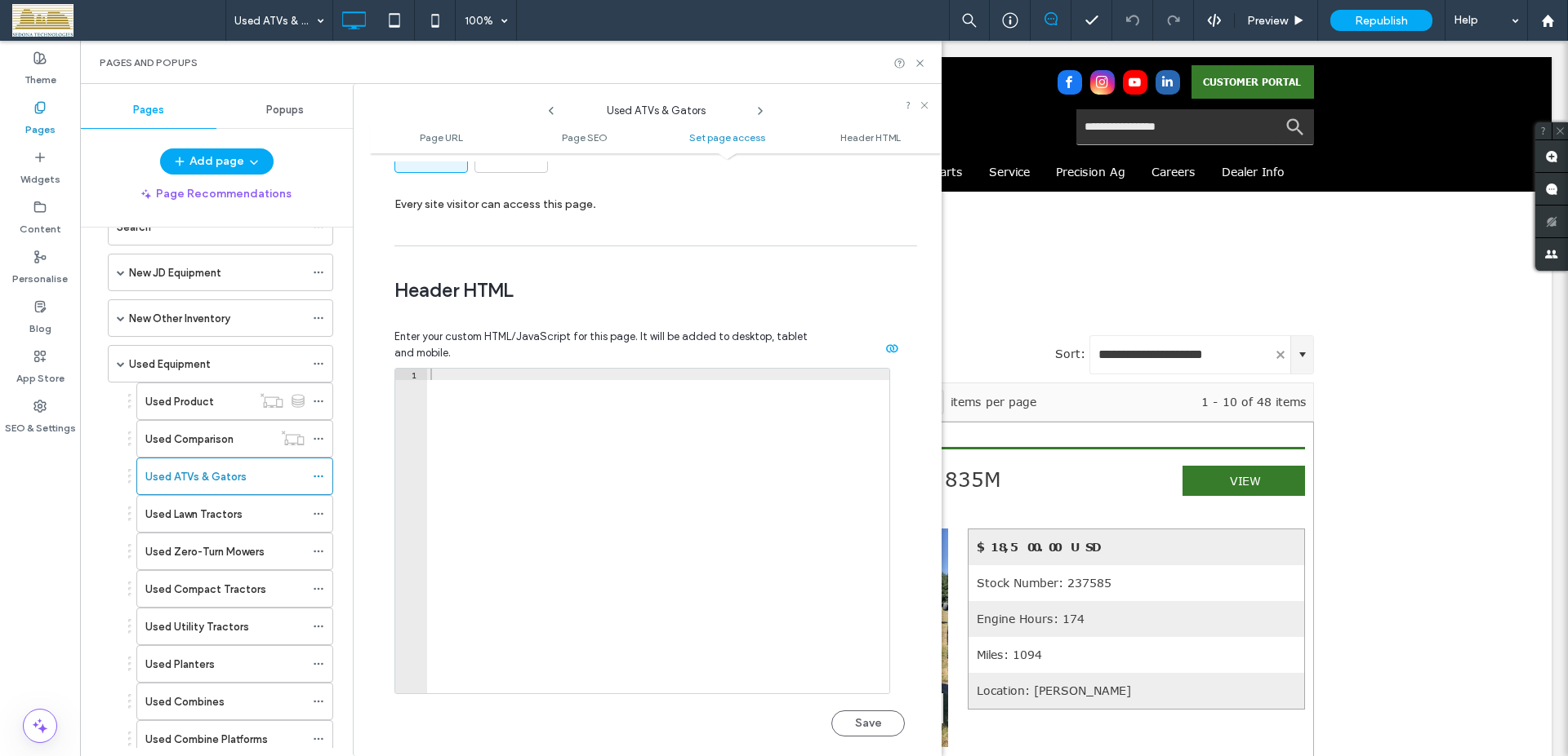
click at [577, 465] on div at bounding box center [658, 542] width 462 height 347
paste textarea "*********"
type textarea "*********"
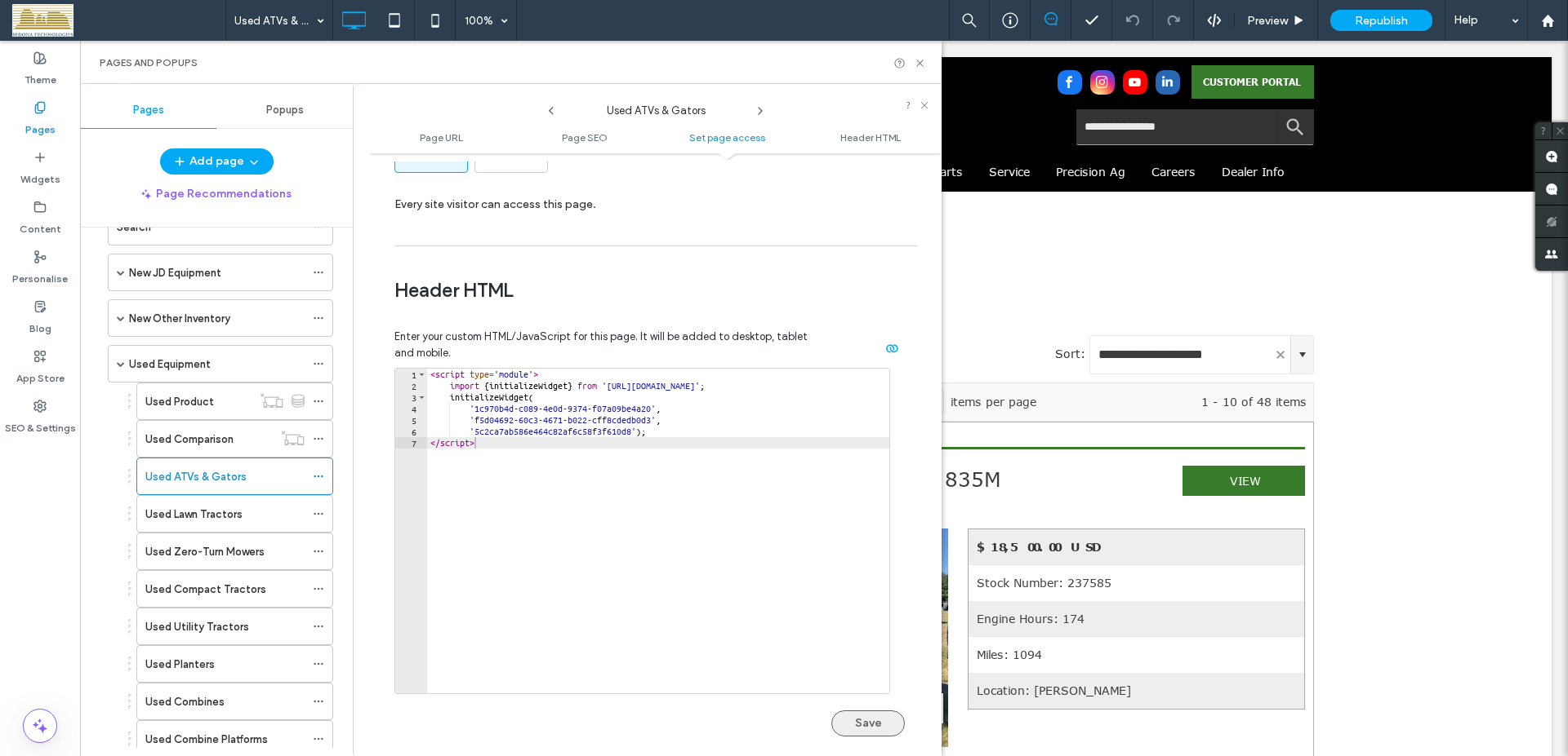
click at [860, 724] on button "Save" at bounding box center [868, 724] width 73 height 26
click at [921, 60] on icon at bounding box center [920, 63] width 12 height 12
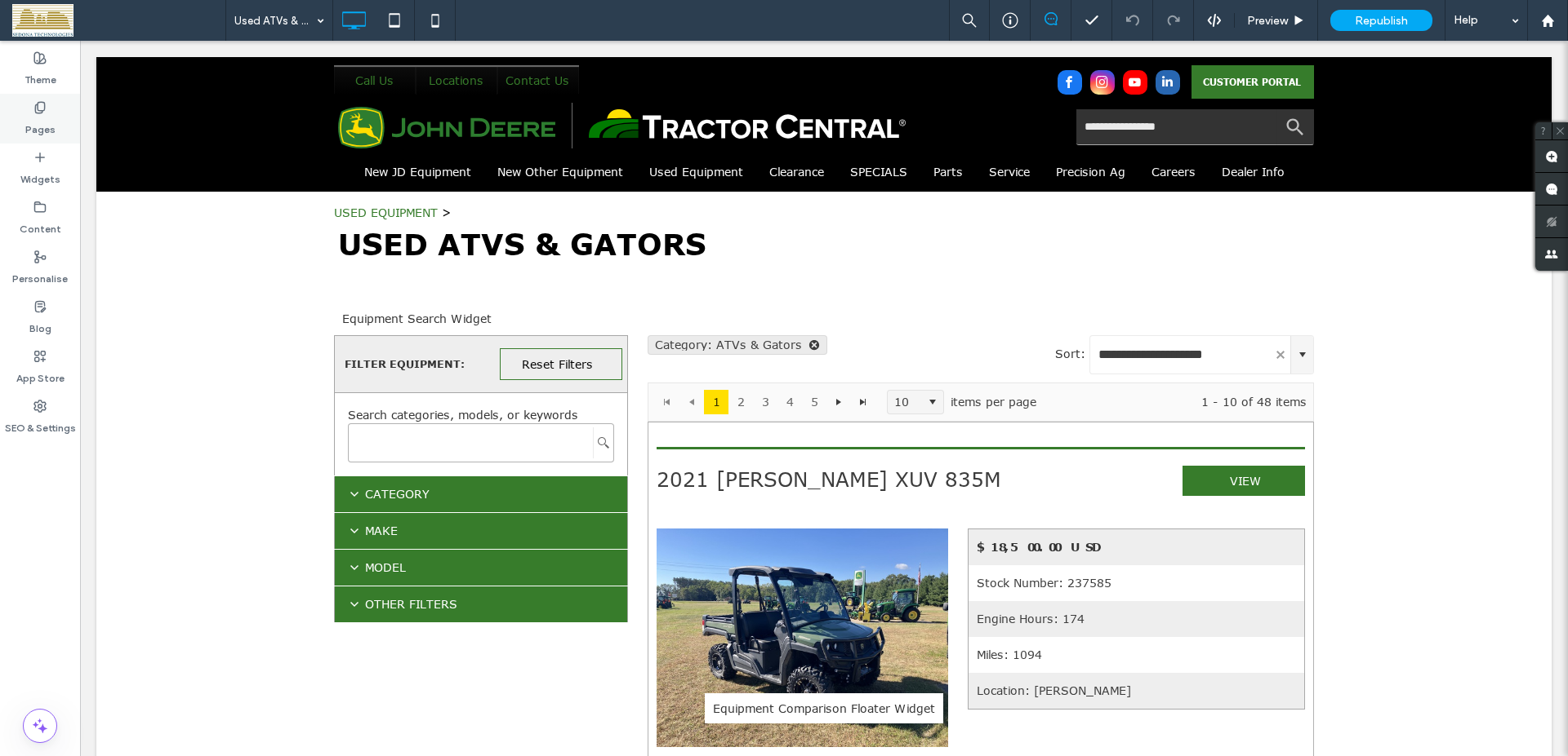
click at [34, 111] on icon at bounding box center [39, 107] width 13 height 13
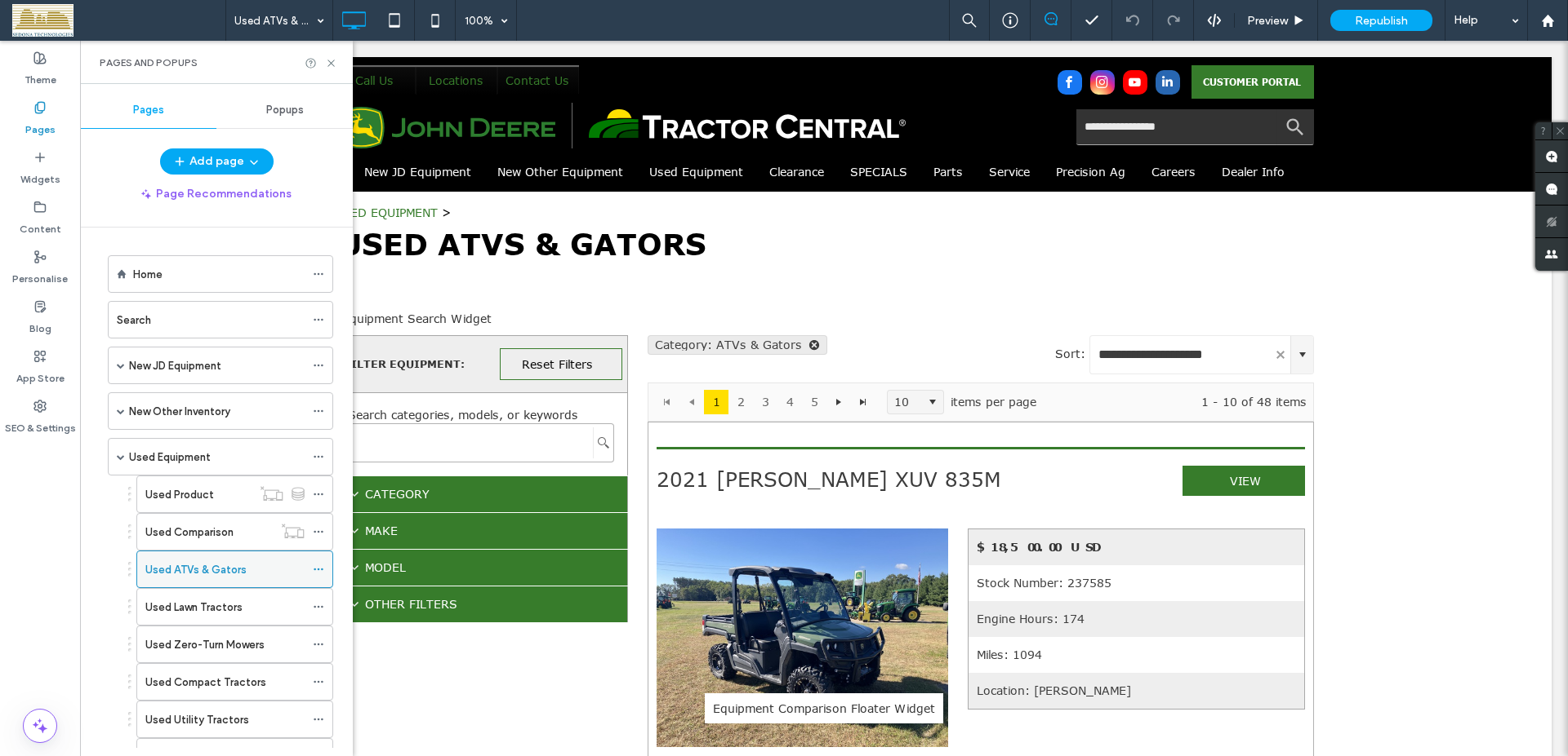
click at [313, 567] on icon at bounding box center [318, 569] width 11 height 11
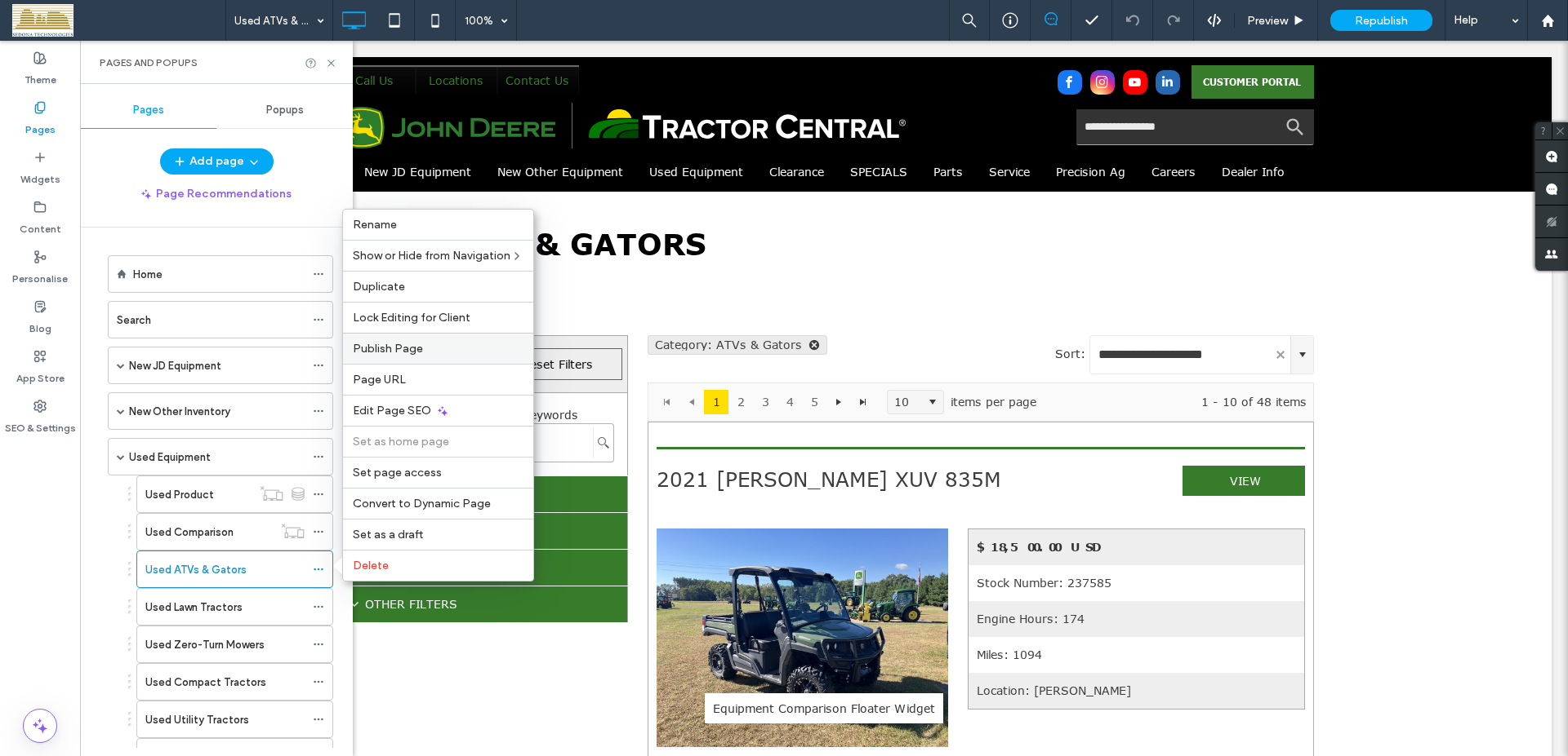
click at [379, 351] on span "Publish Page" at bounding box center [388, 349] width 70 height 14
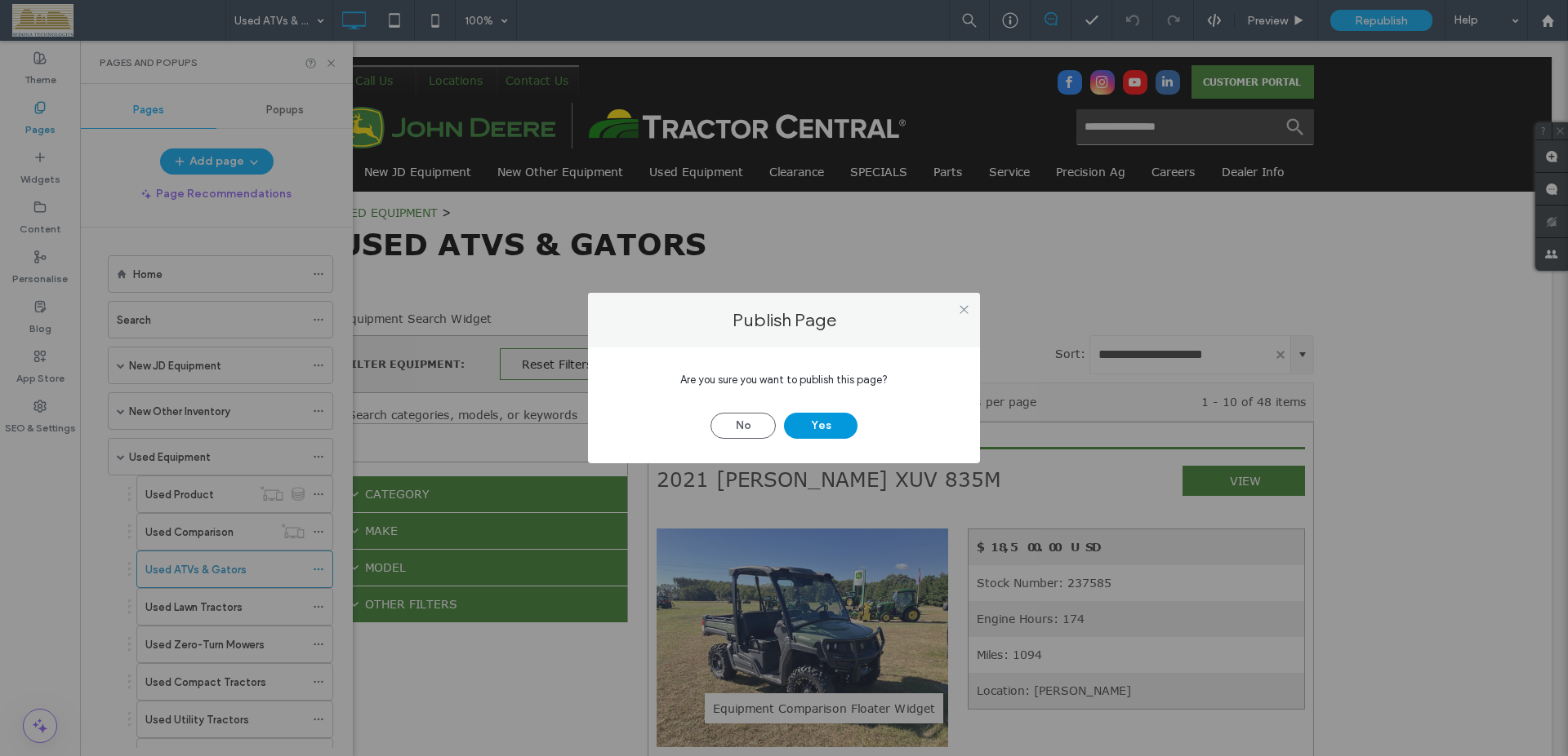
click at [832, 420] on button "Yes" at bounding box center [820, 426] width 73 height 26
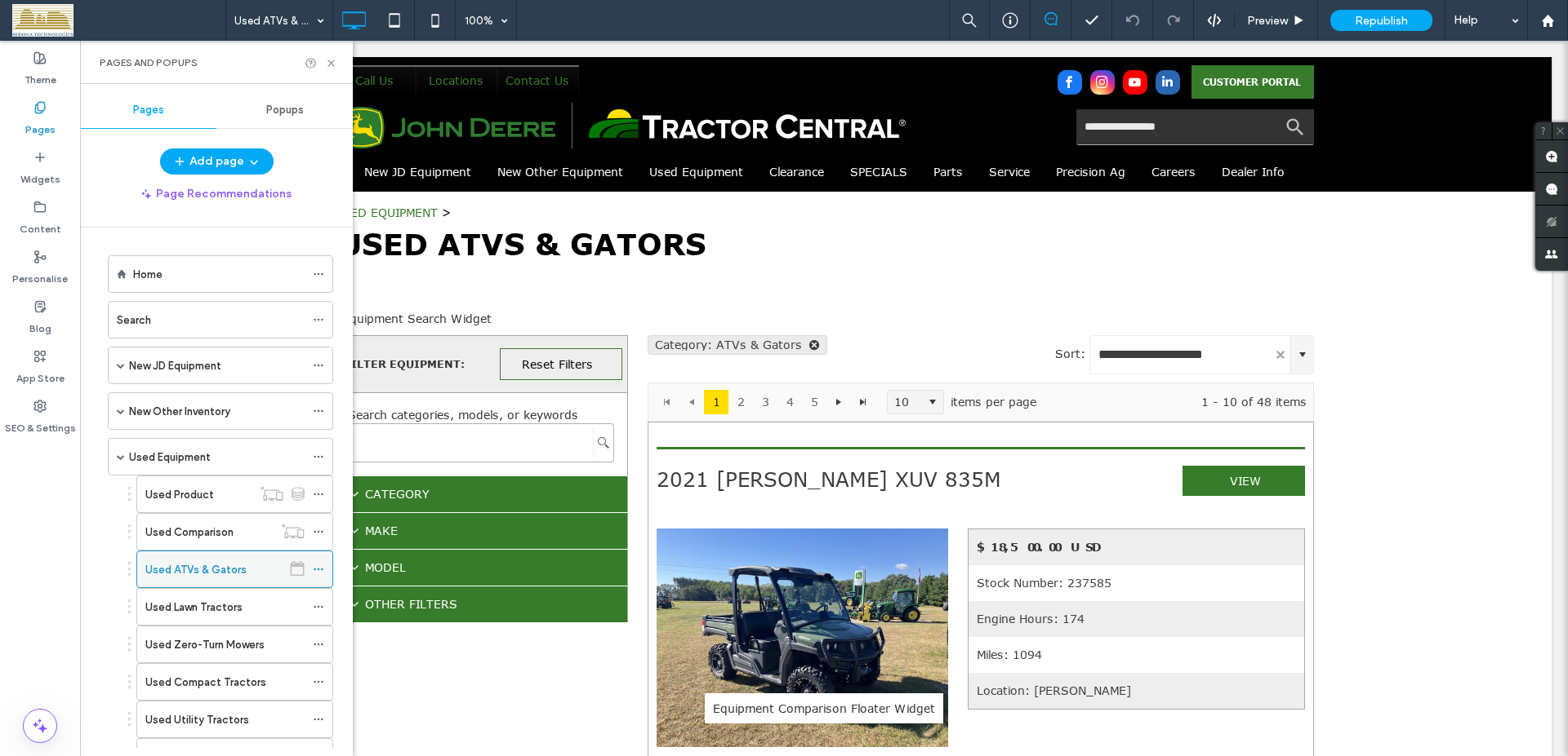
click at [314, 568] on icon at bounding box center [318, 569] width 11 height 11
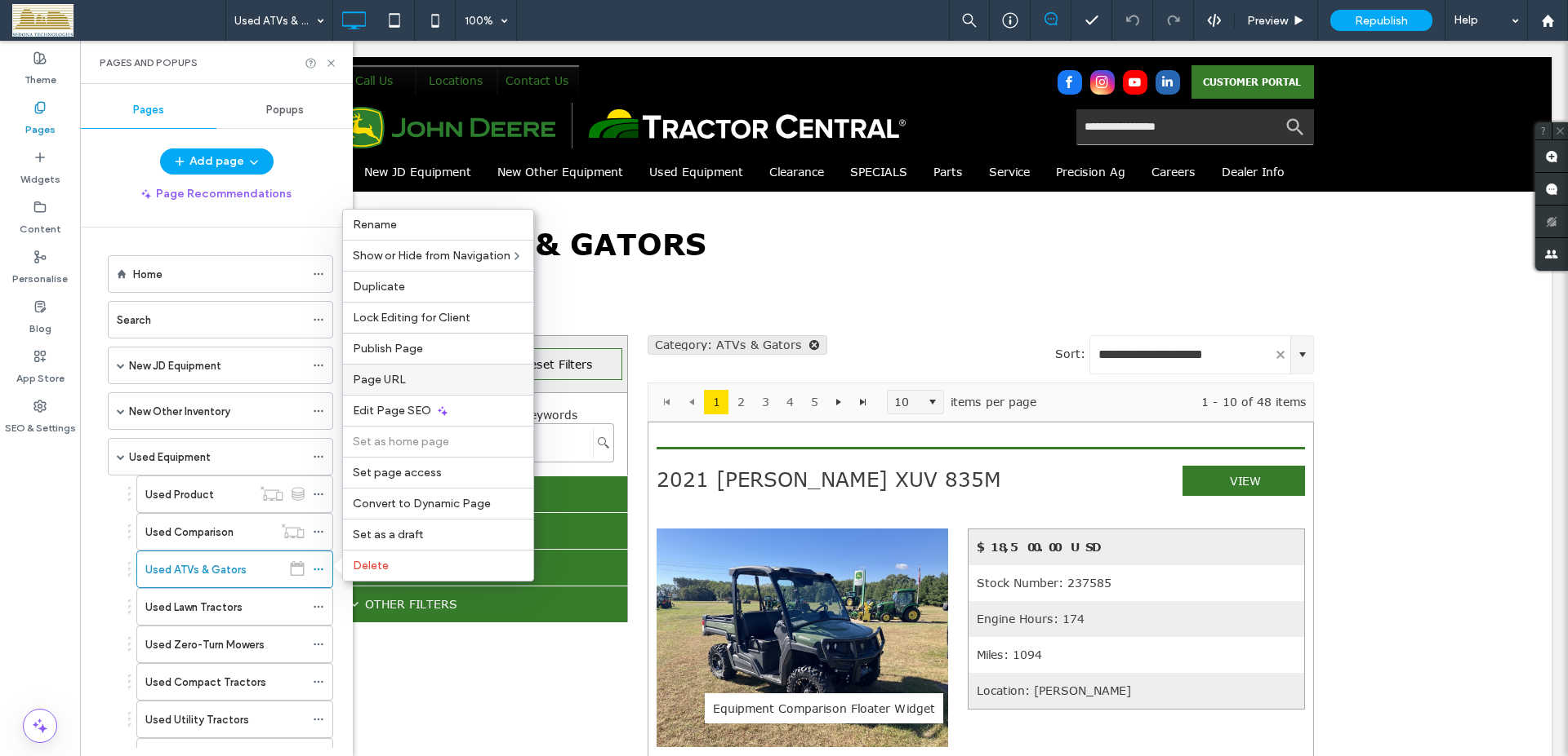
click at [394, 383] on span "Page URL" at bounding box center [379, 380] width 53 height 14
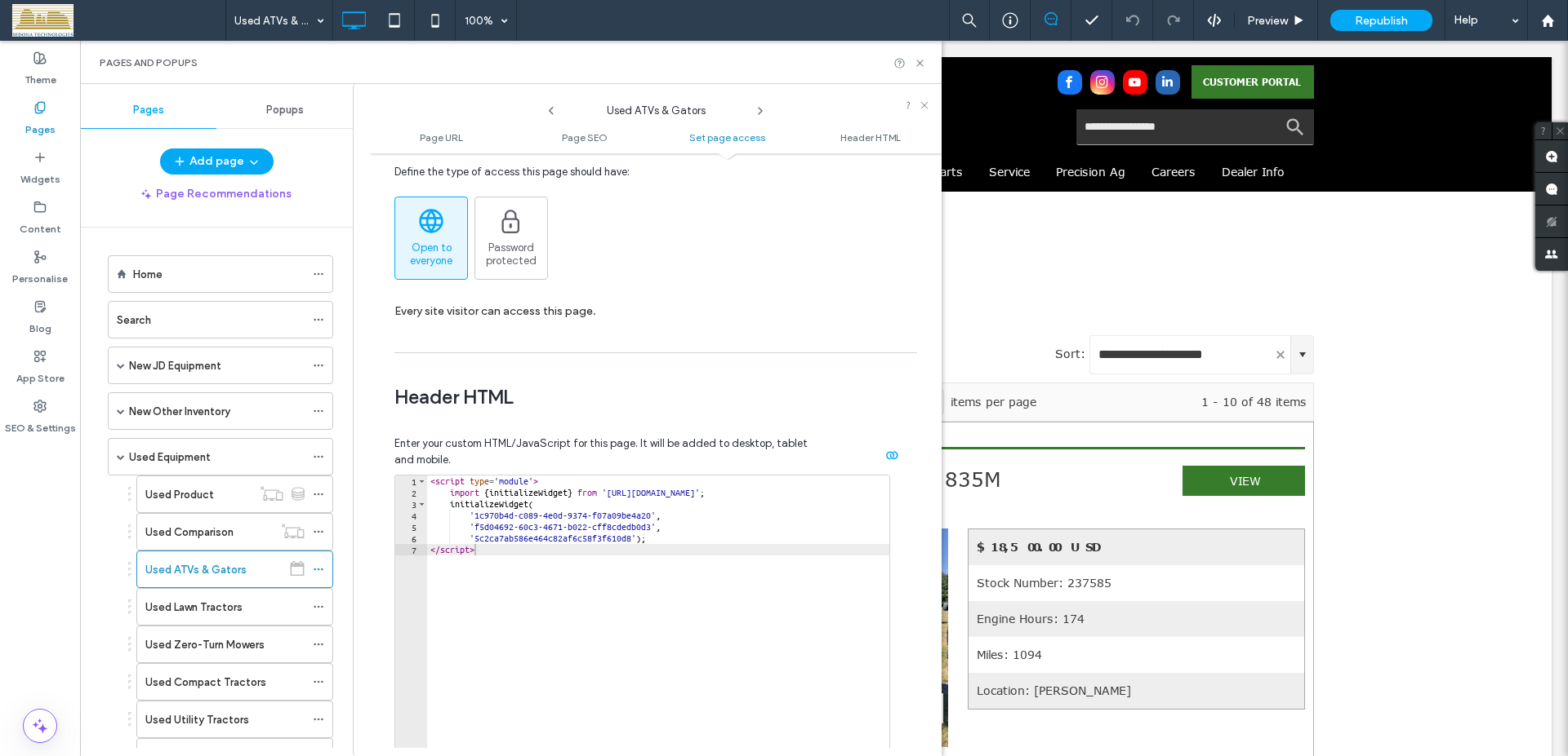
scroll to position [1209, 0]
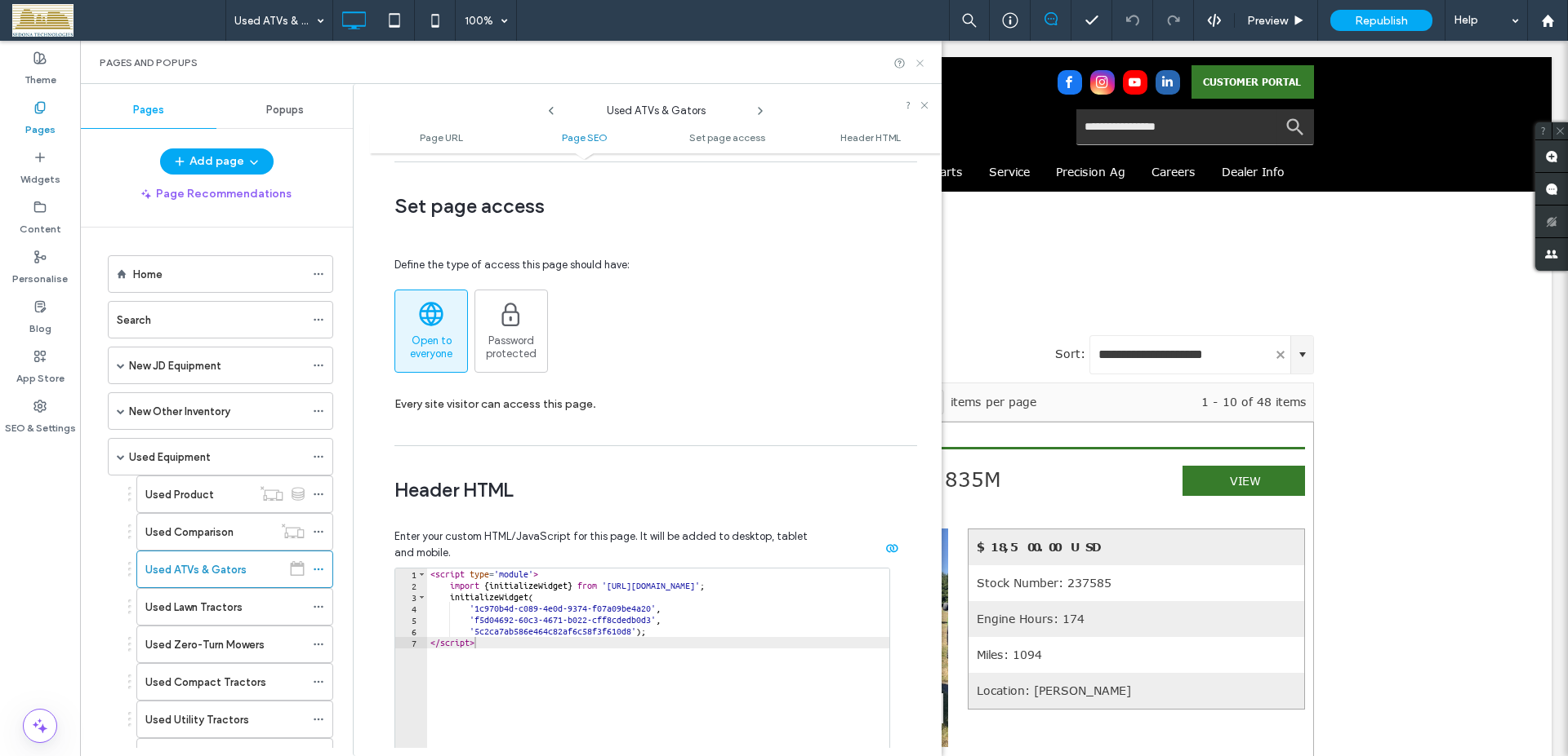
click at [917, 68] on icon at bounding box center [920, 63] width 12 height 12
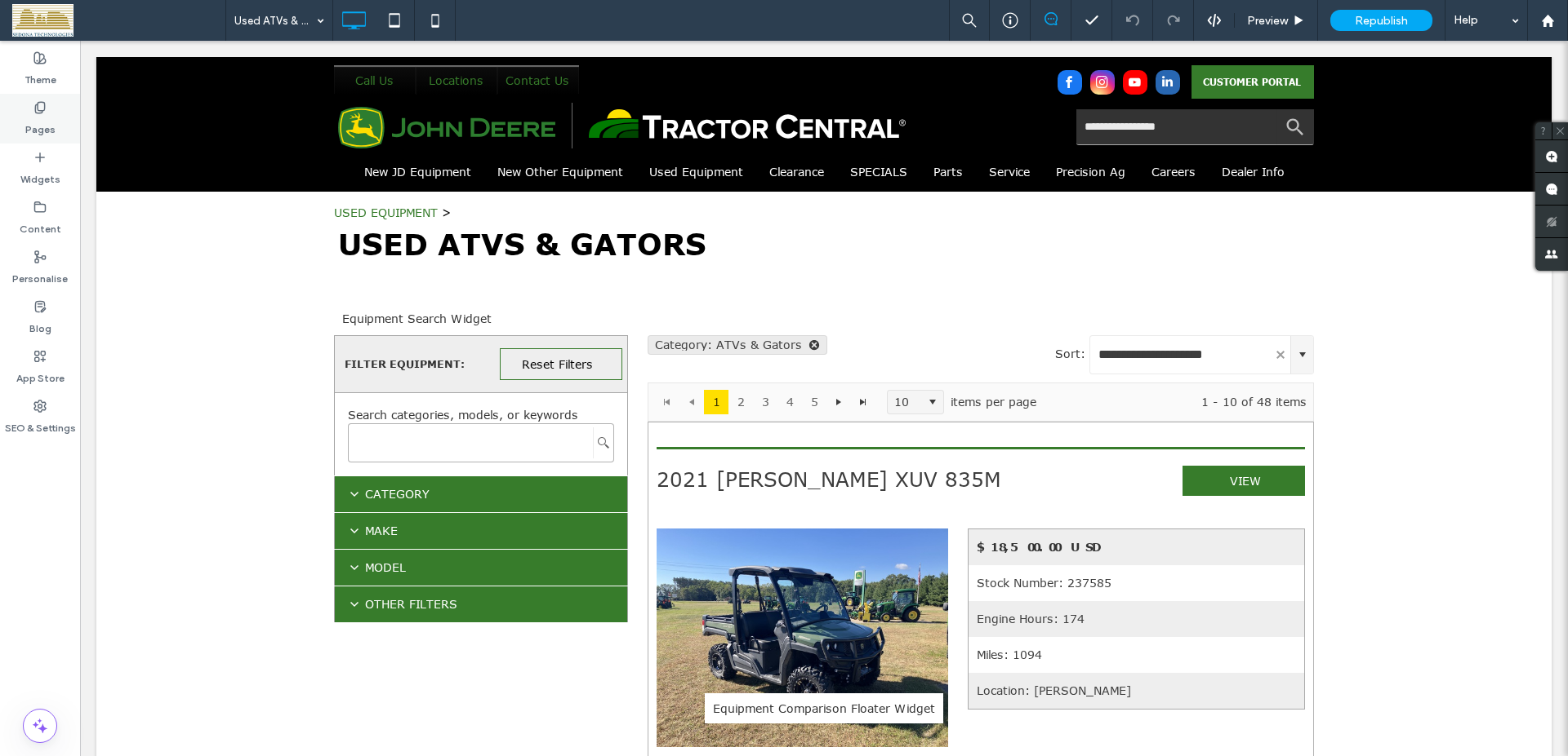
click at [46, 107] on div "Pages" at bounding box center [40, 118] width 80 height 50
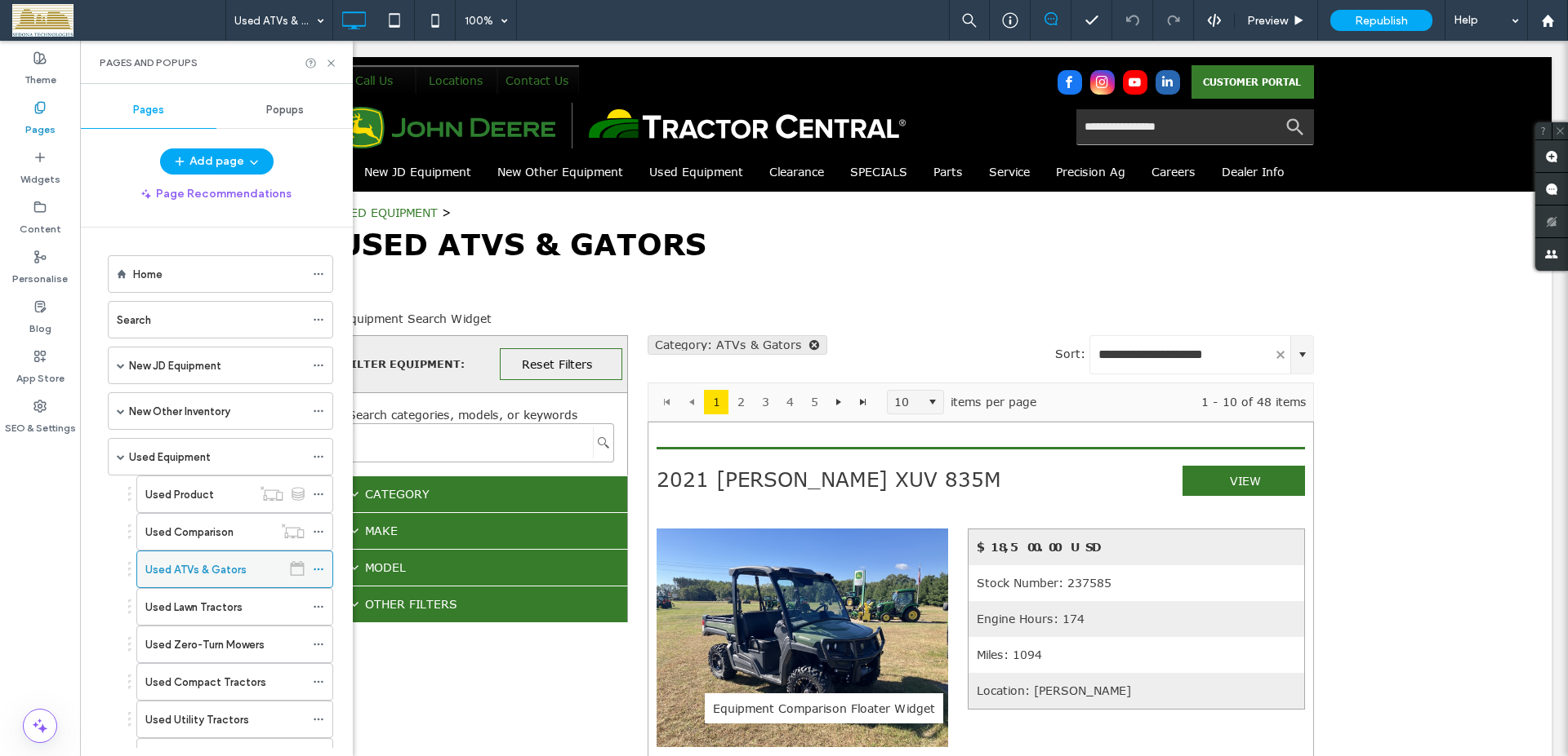
click at [313, 567] on icon at bounding box center [318, 569] width 11 height 11
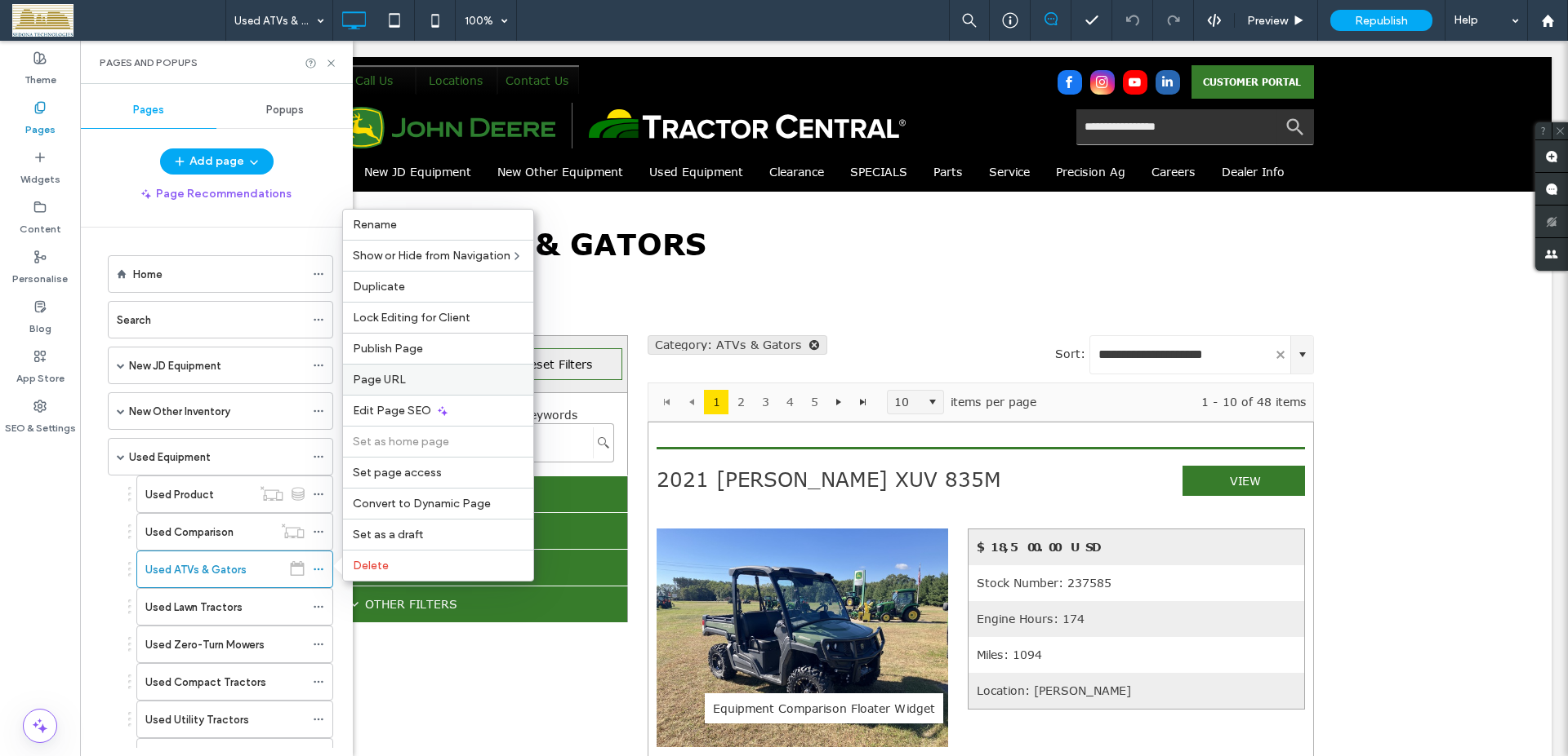
click at [398, 386] on span "Page URL" at bounding box center [379, 380] width 53 height 14
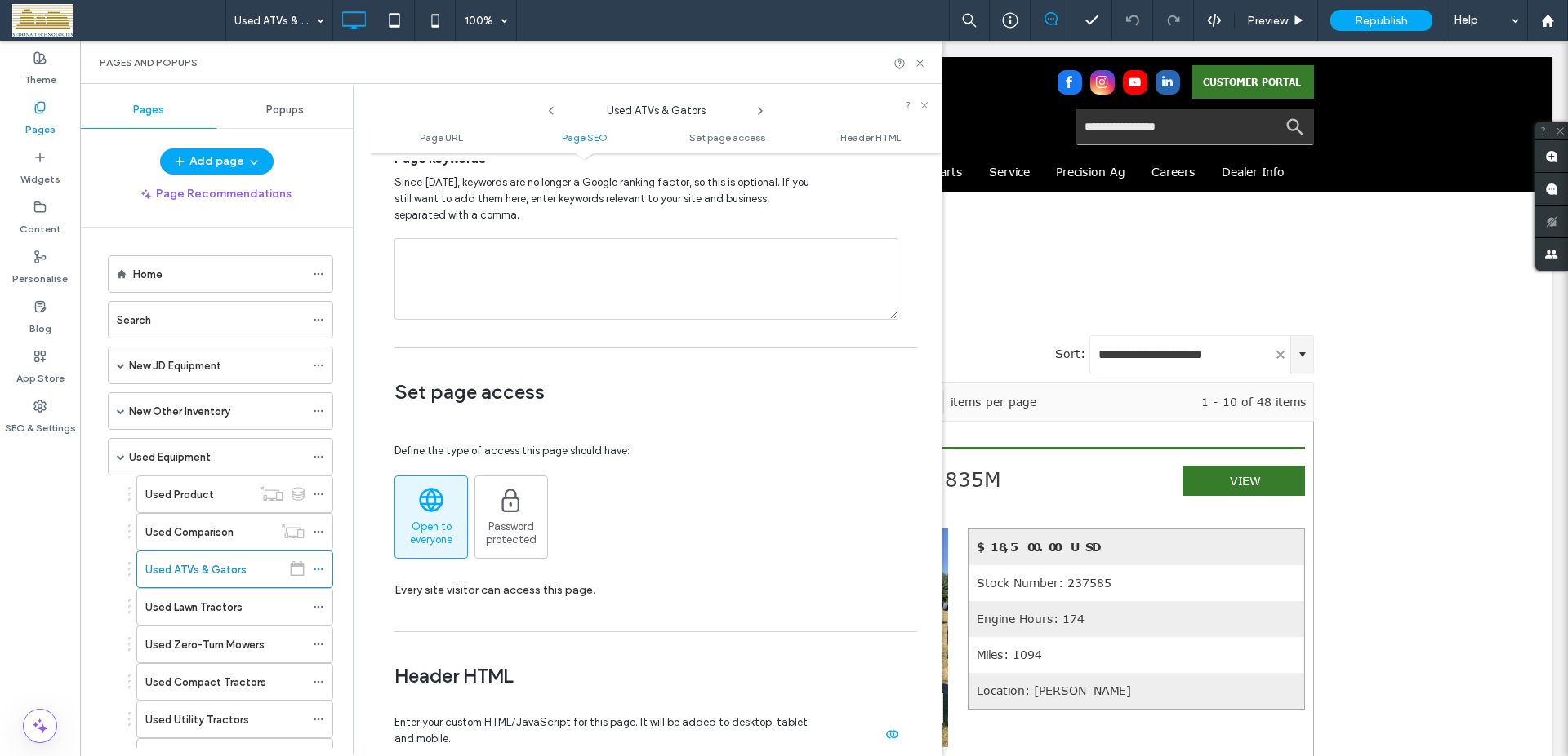
scroll to position [1395, 0]
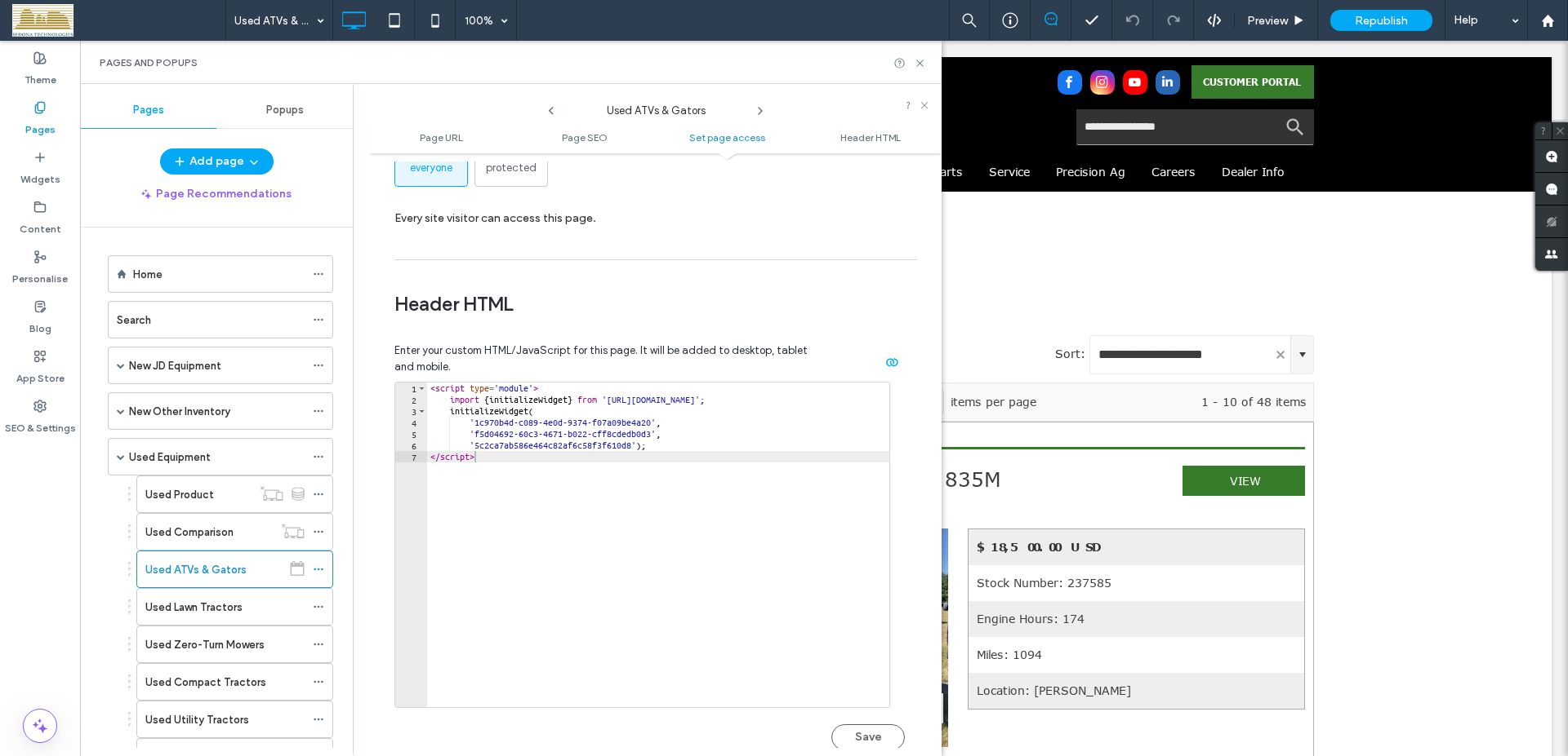
click at [922, 617] on div "**********" at bounding box center [655, 455] width 571 height 587
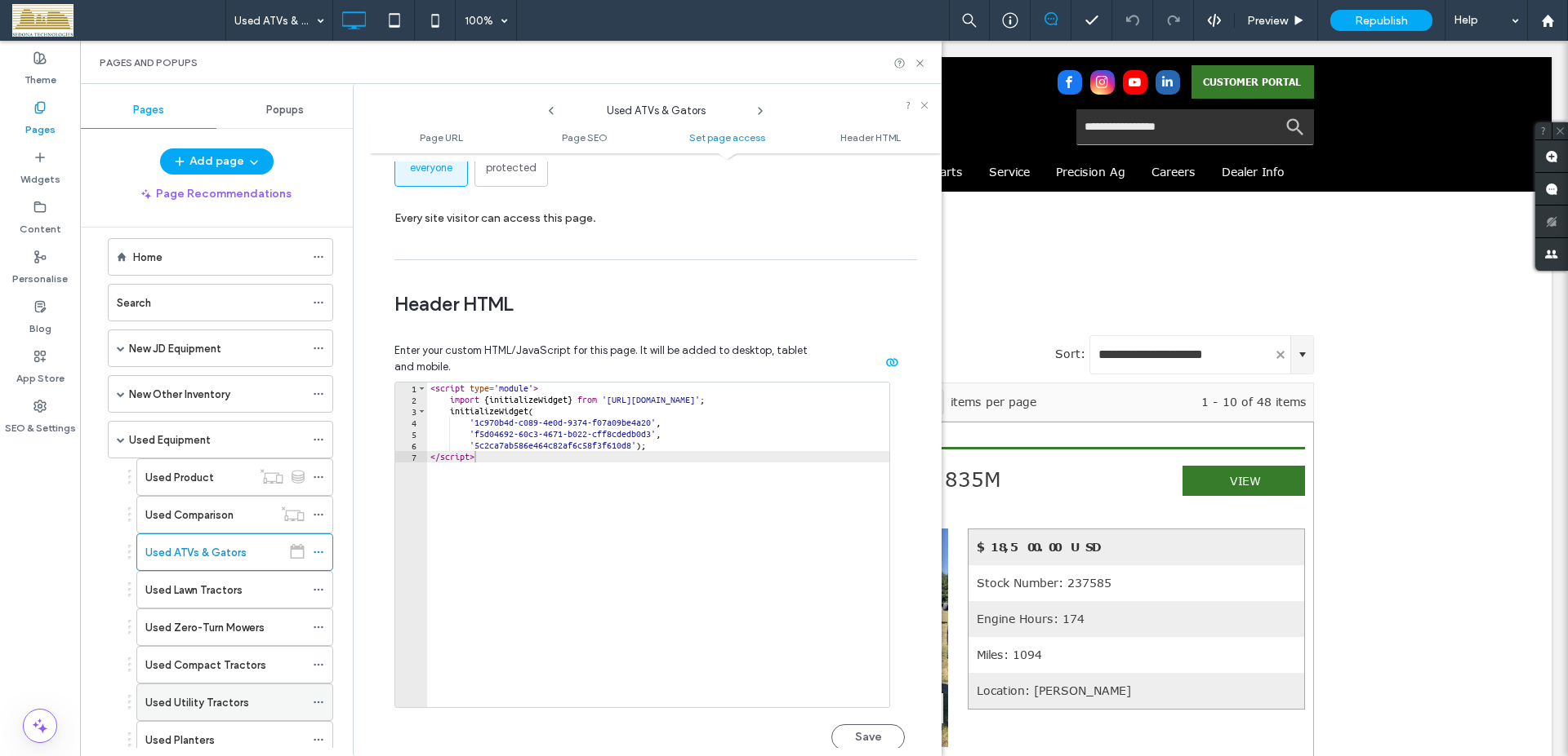
scroll to position [0, 0]
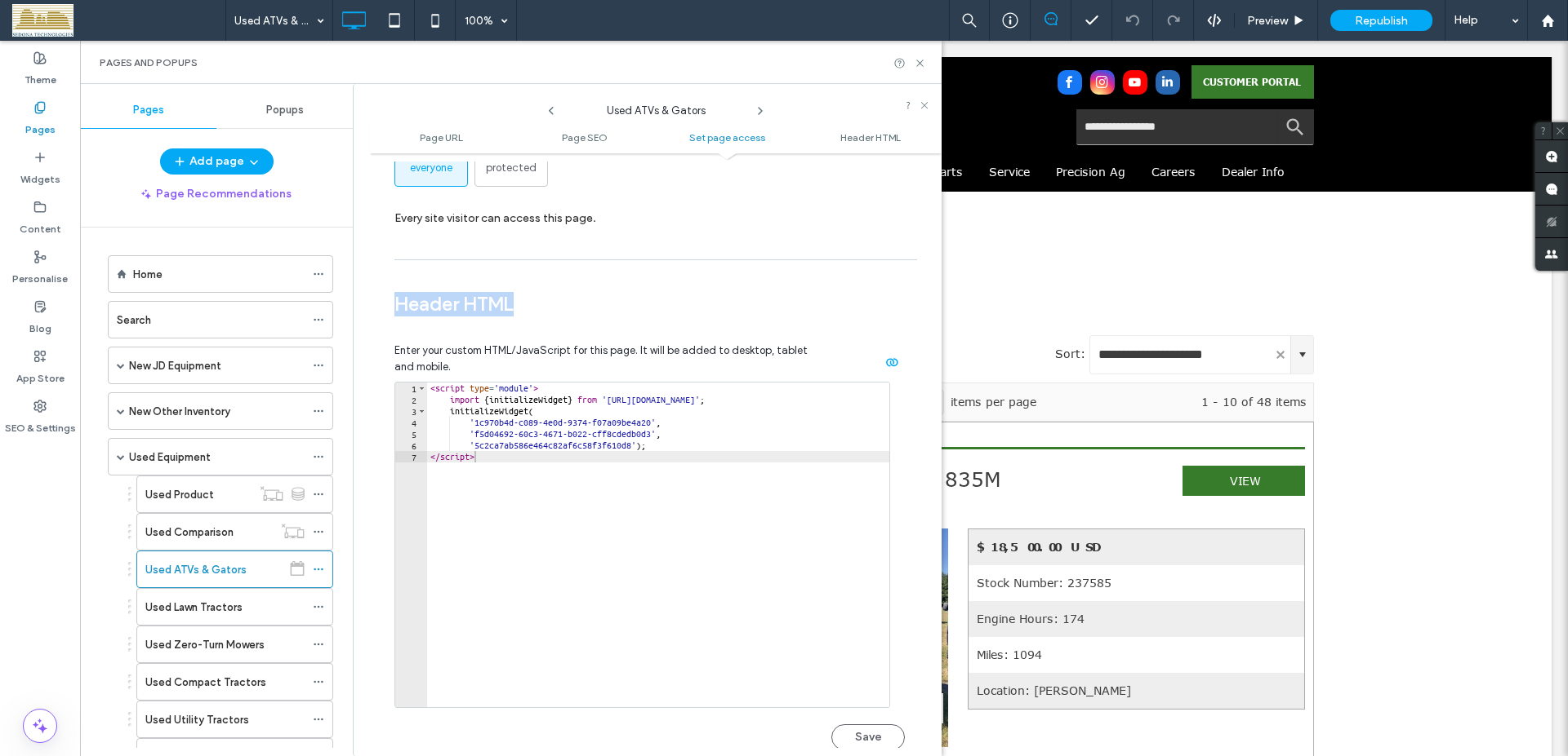
drag, startPoint x: 401, startPoint y: 306, endPoint x: 536, endPoint y: 313, distance: 135.2
click at [536, 313] on span "Header HTML" at bounding box center [649, 305] width 510 height 24
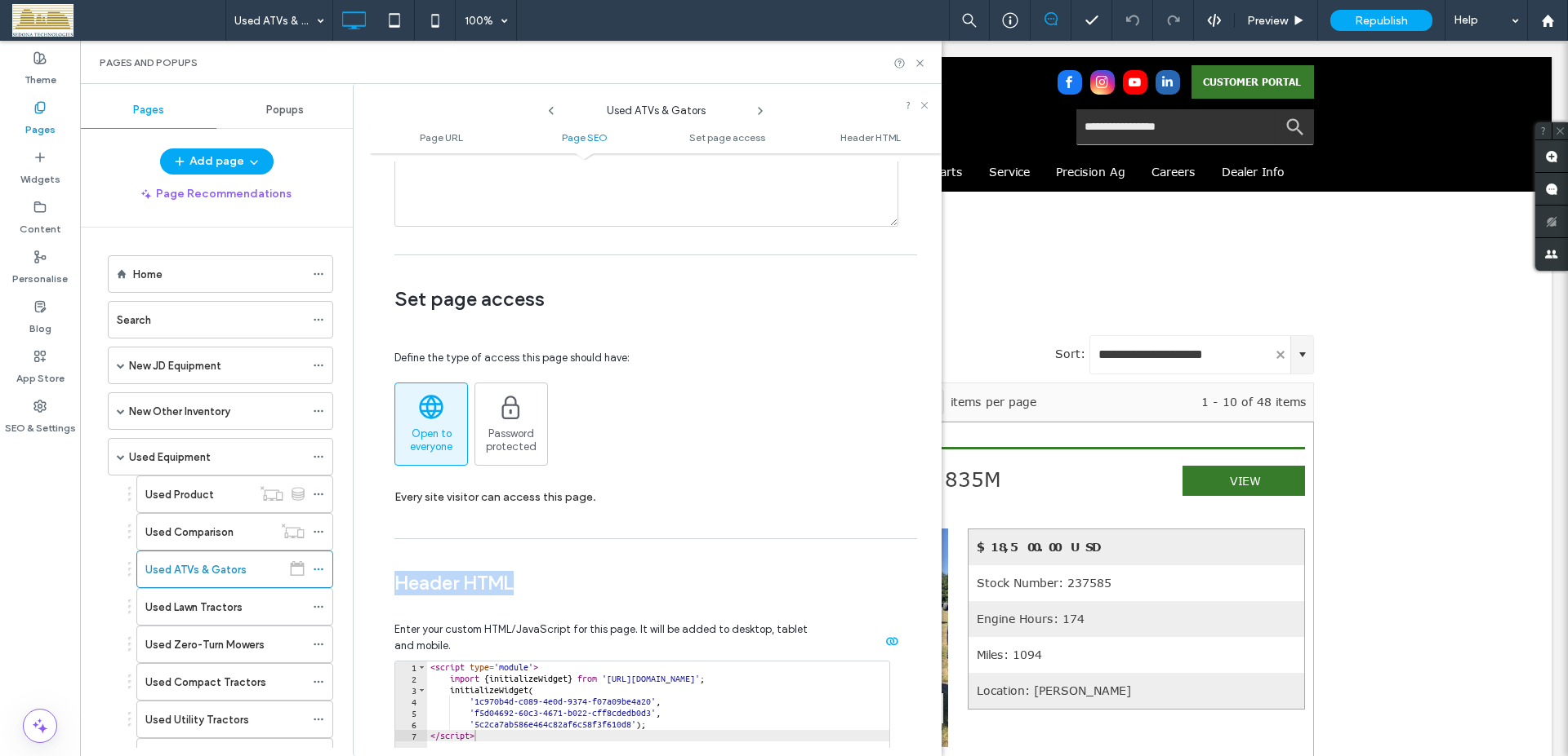
scroll to position [1488, 0]
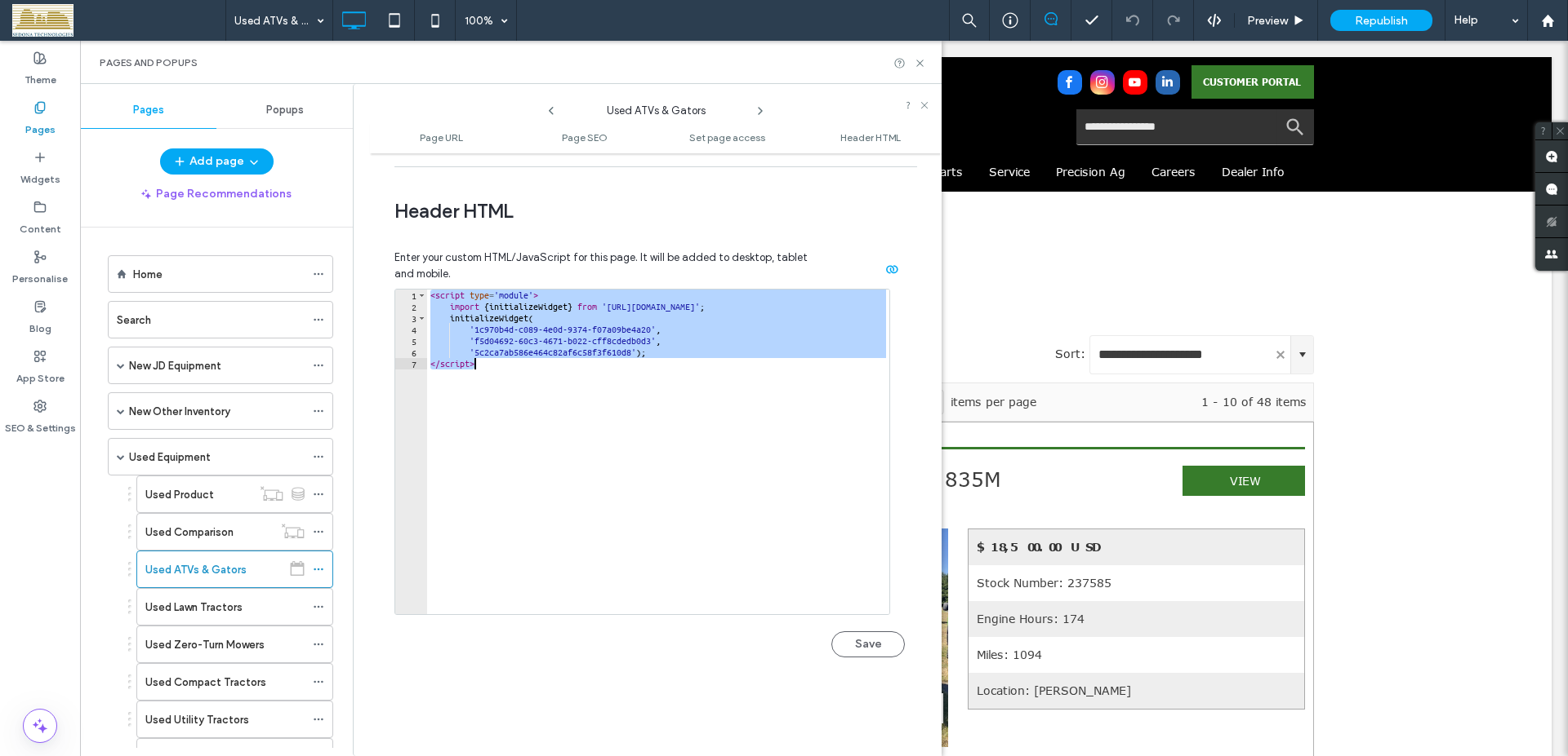
drag, startPoint x: 432, startPoint y: 296, endPoint x: 558, endPoint y: 368, distance: 145.1
click at [558, 368] on div "< script type = 'module' > import { initializeWidget } from 'https://expertconn…" at bounding box center [658, 464] width 462 height 347
type textarea "**********"
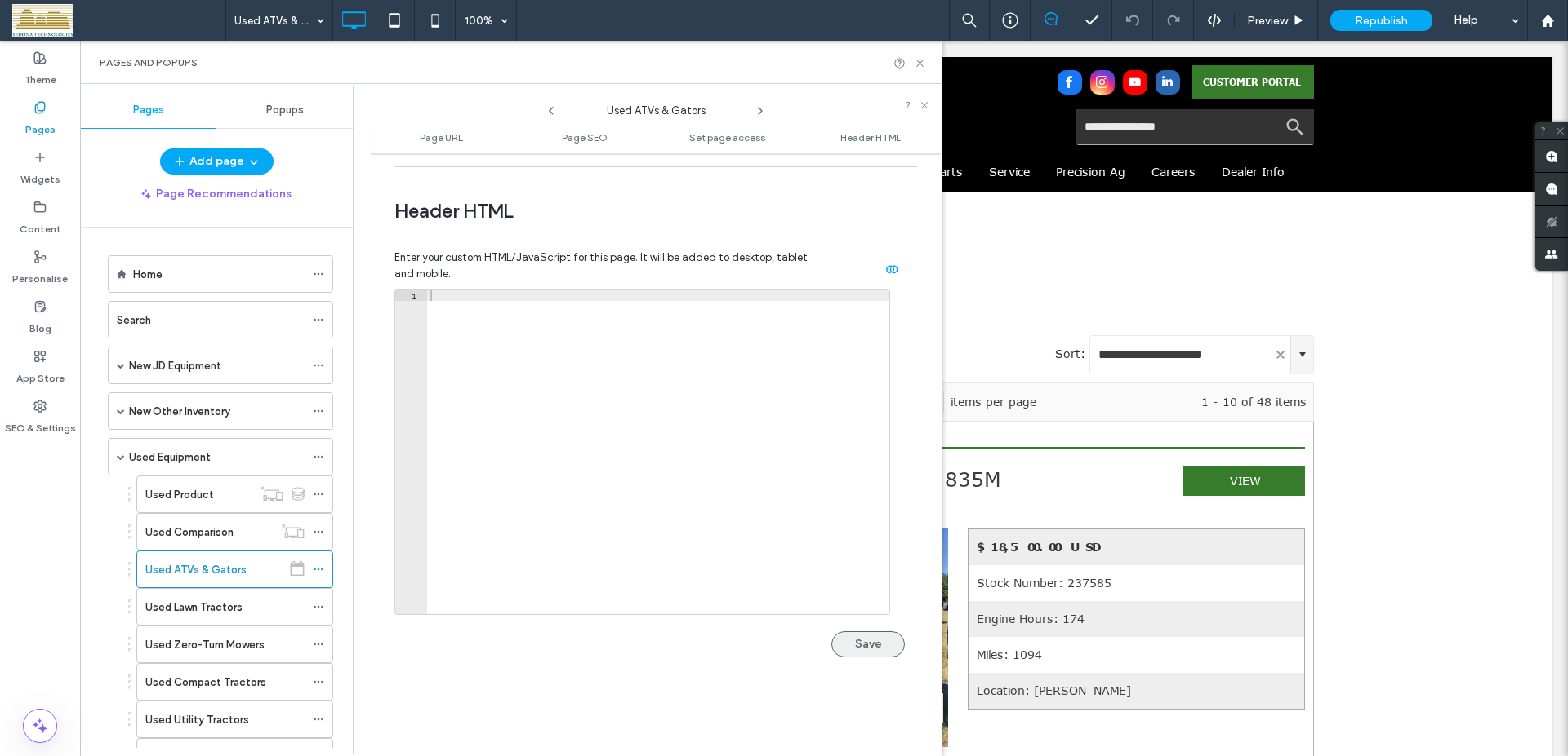
click at [855, 643] on button "Save" at bounding box center [868, 644] width 73 height 26
click at [316, 573] on icon at bounding box center [318, 569] width 11 height 11
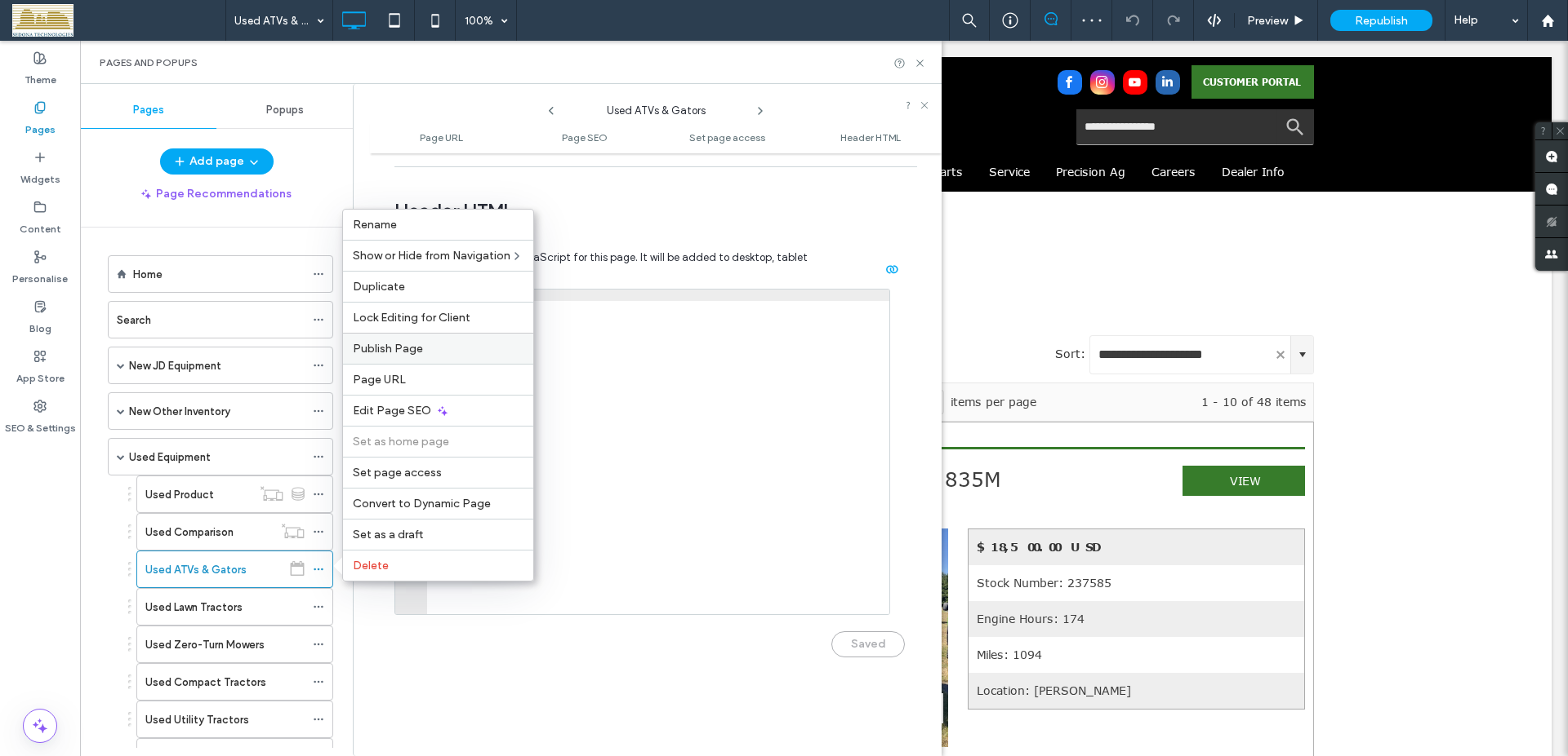
click at [384, 355] on span "Publish Page" at bounding box center [388, 349] width 70 height 14
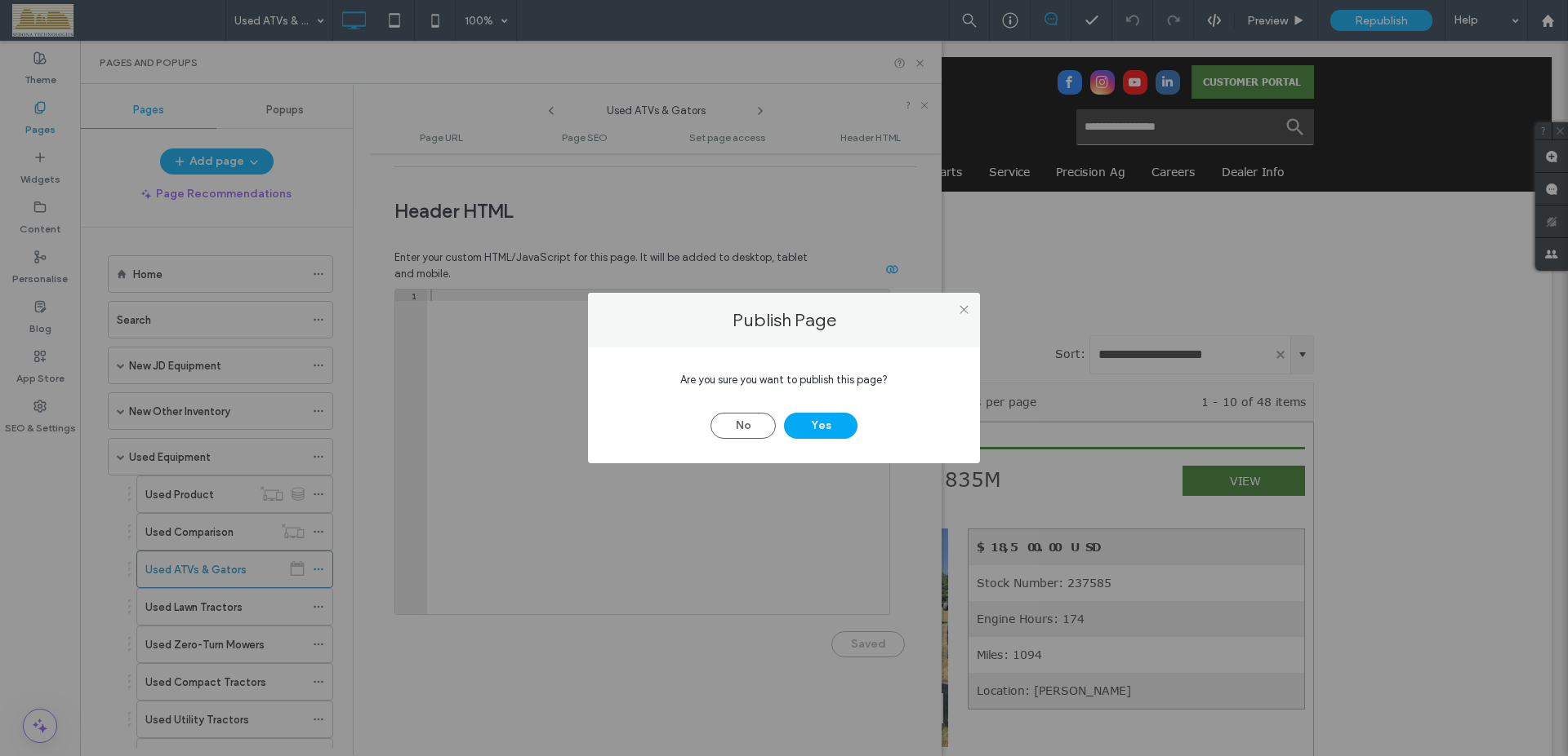
click at [859, 433] on div "No Yes" at bounding box center [784, 417] width 343 height 43
click at [845, 431] on button "Yes" at bounding box center [820, 426] width 73 height 26
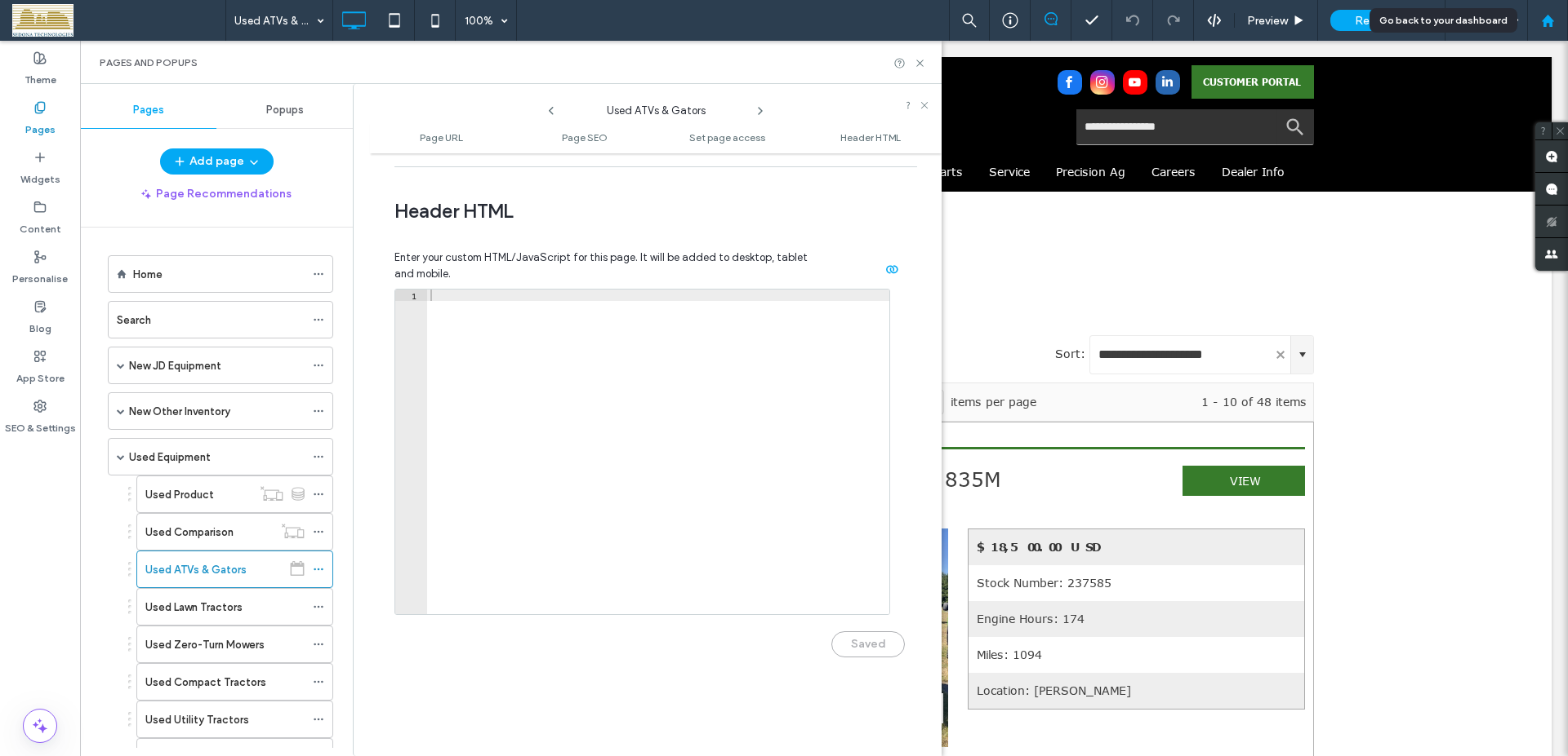
click at [1543, 24] on icon at bounding box center [1548, 21] width 14 height 14
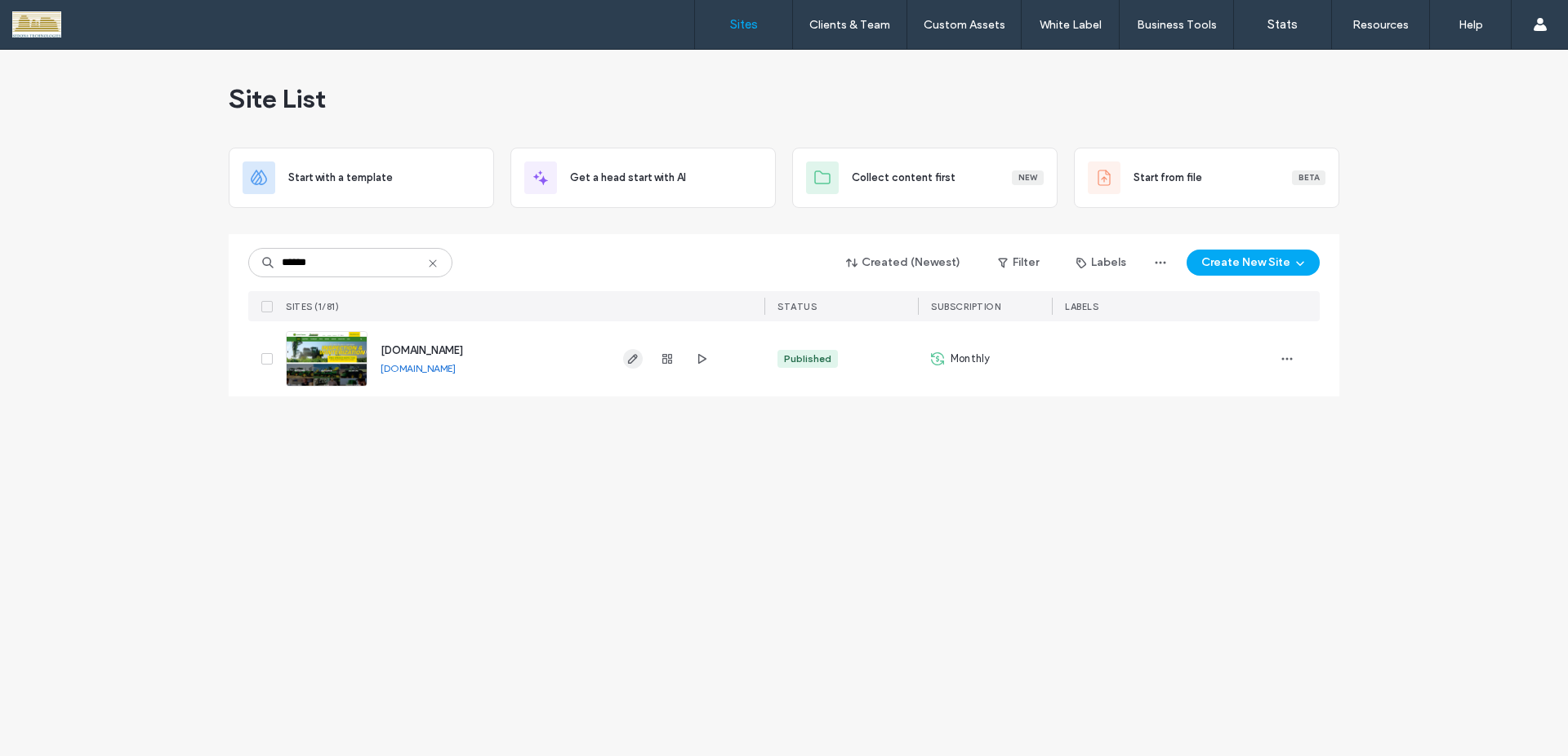
type input "******"
click at [632, 360] on icon "button" at bounding box center [632, 359] width 13 height 13
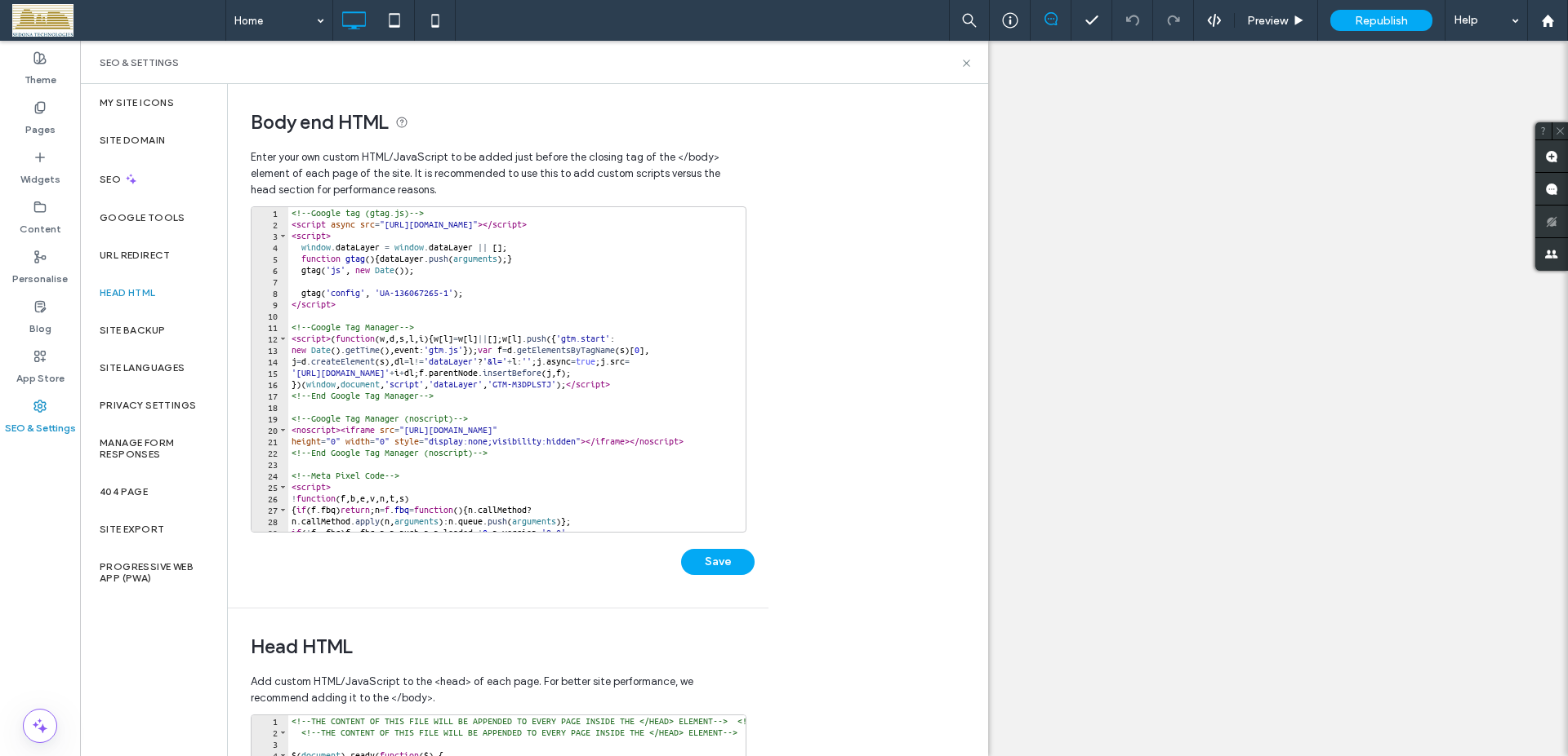
click at [362, 120] on span "Body end HTML" at bounding box center [497, 122] width 494 height 24
click at [256, 653] on span "Head HTML" at bounding box center [497, 647] width 494 height 24
click at [353, 646] on span "Head HTML" at bounding box center [497, 647] width 494 height 24
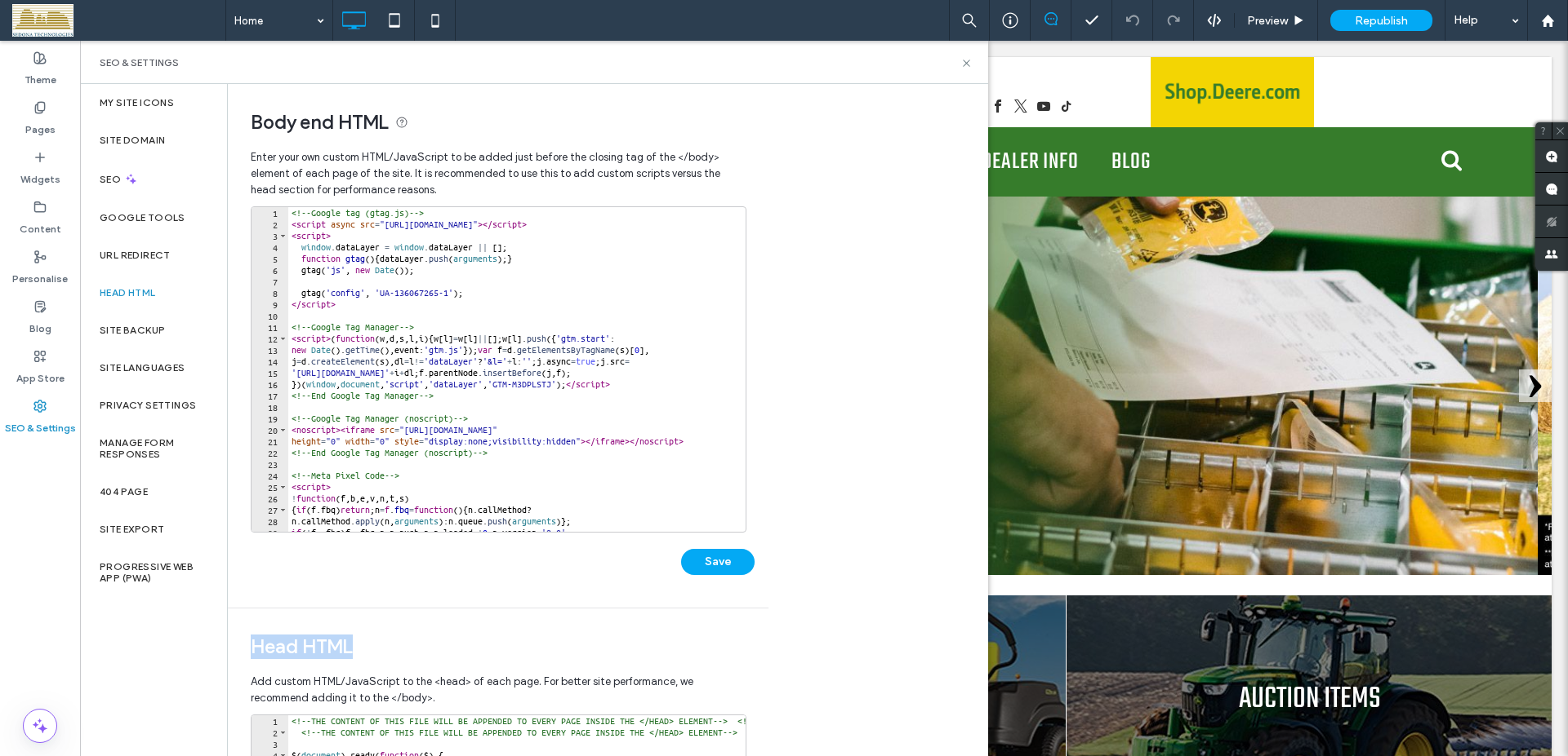
click at [376, 638] on span "Head HTML" at bounding box center [497, 647] width 494 height 24
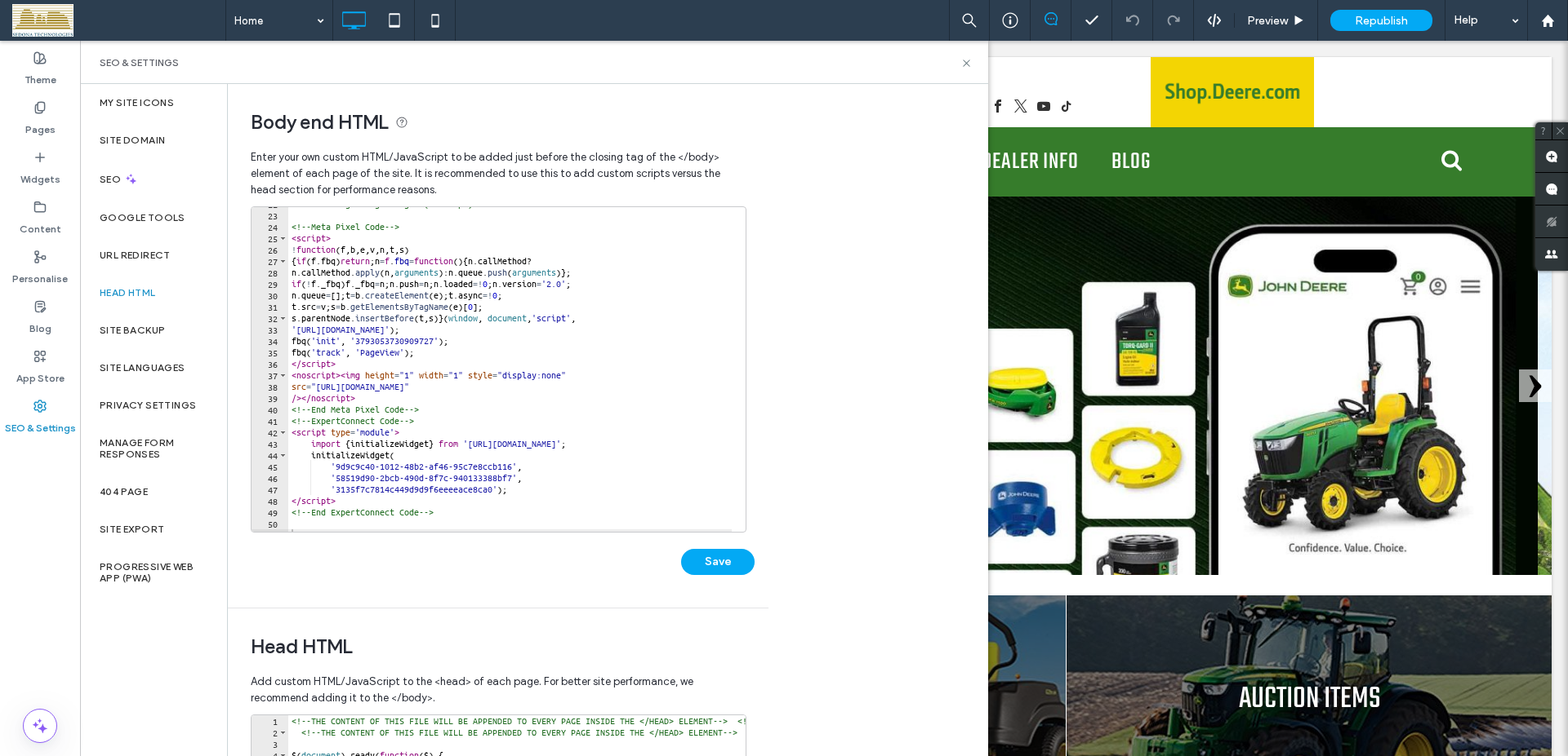
scroll to position [258, 0]
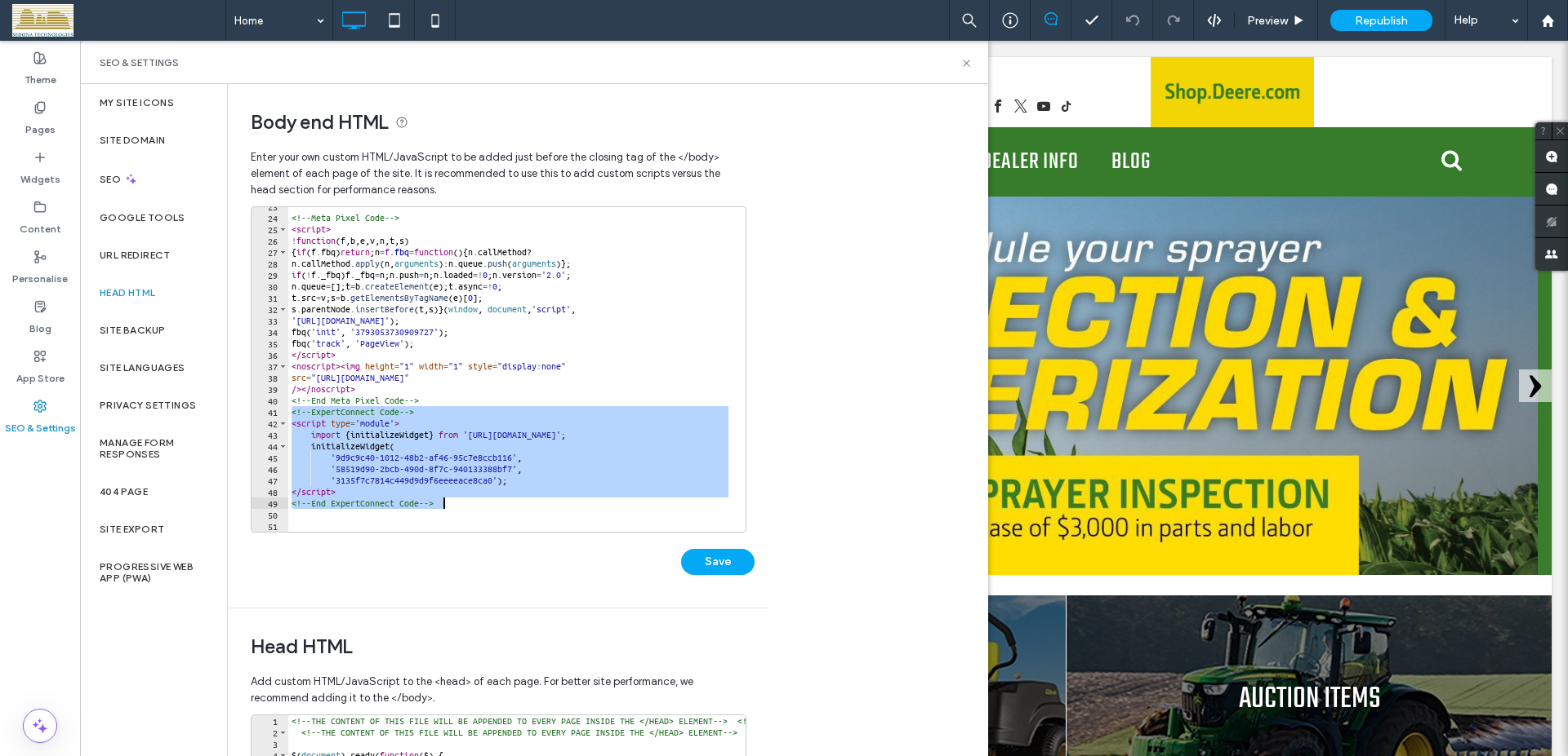
drag, startPoint x: 356, startPoint y: 430, endPoint x: 494, endPoint y: 503, distance: 156.1
click at [494, 503] on div "<!-- Meta Pixel Code --> < script > ! function ( f , b , e , v , n , t , s ) { …" at bounding box center [510, 375] width 444 height 347
click at [529, 502] on div "<!-- Meta Pixel Code --> < script > ! function ( f , b , e , v , n , t , s ) { …" at bounding box center [510, 369] width 444 height 325
type textarea "**********"
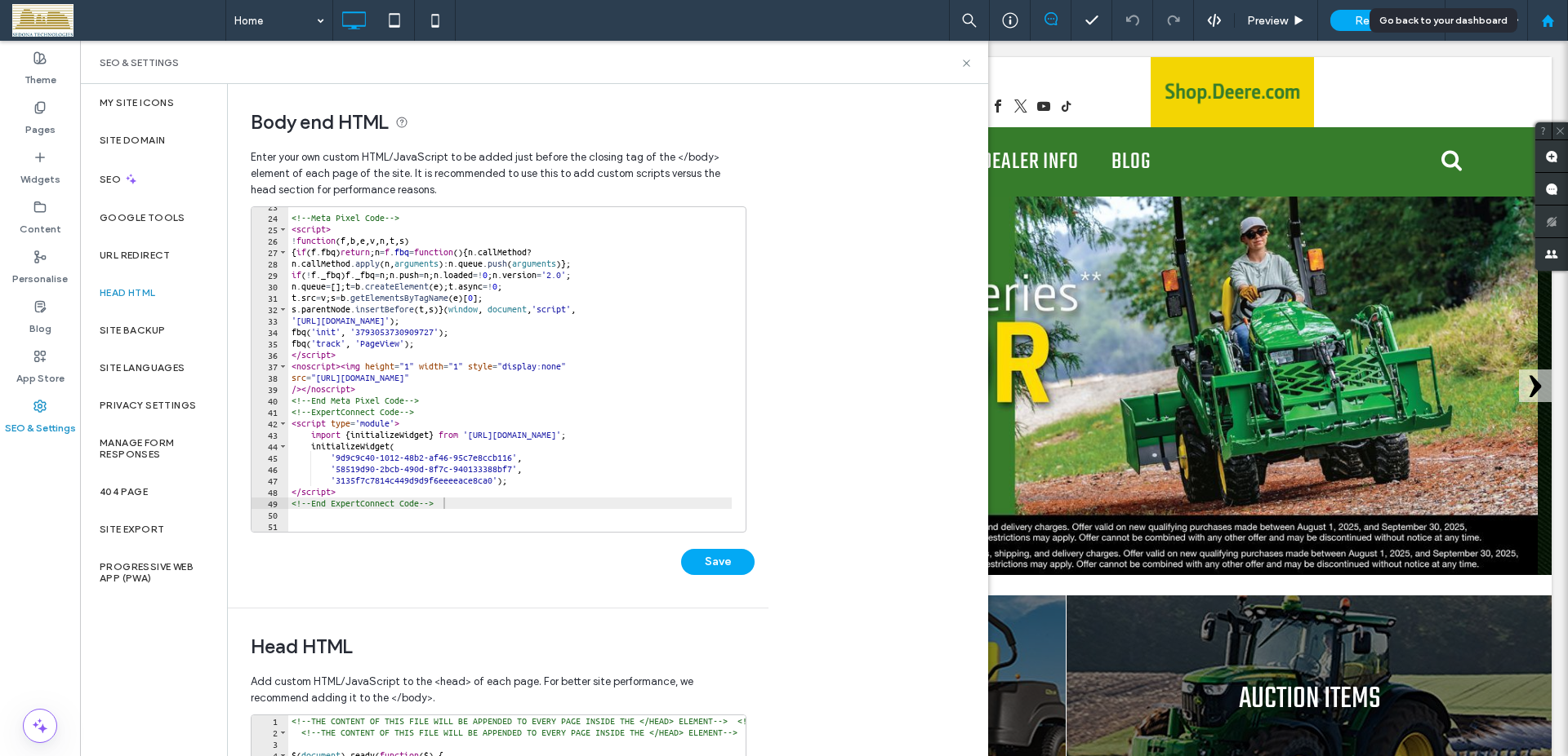
click at [1555, 23] on div at bounding box center [1547, 21] width 39 height 14
